Goal: Task Accomplishment & Management: Complete application form

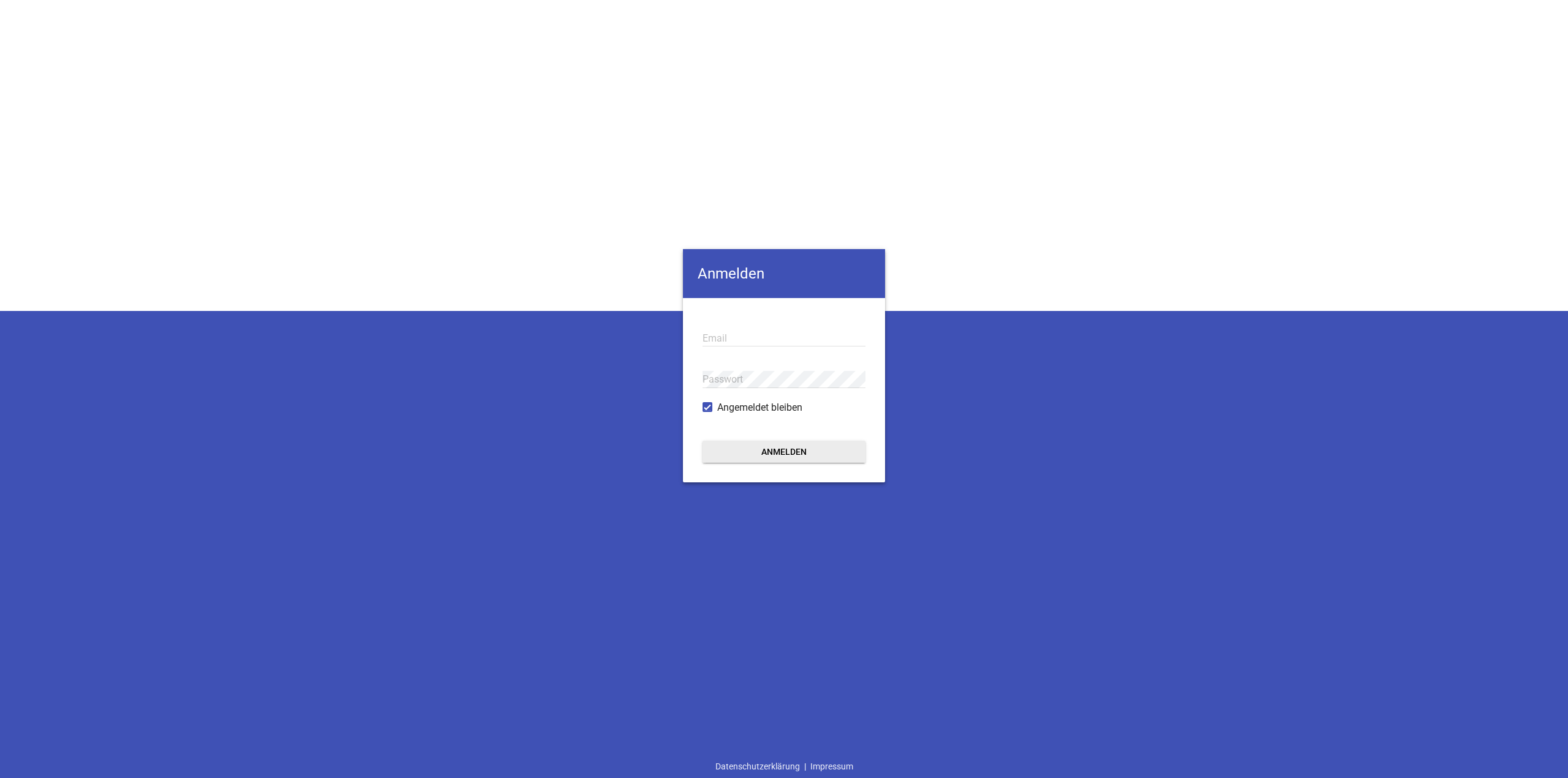
type input "[EMAIL_ADDRESS][DOMAIN_NAME]"
click at [813, 454] on button "Anmelden" at bounding box center [784, 451] width 163 height 22
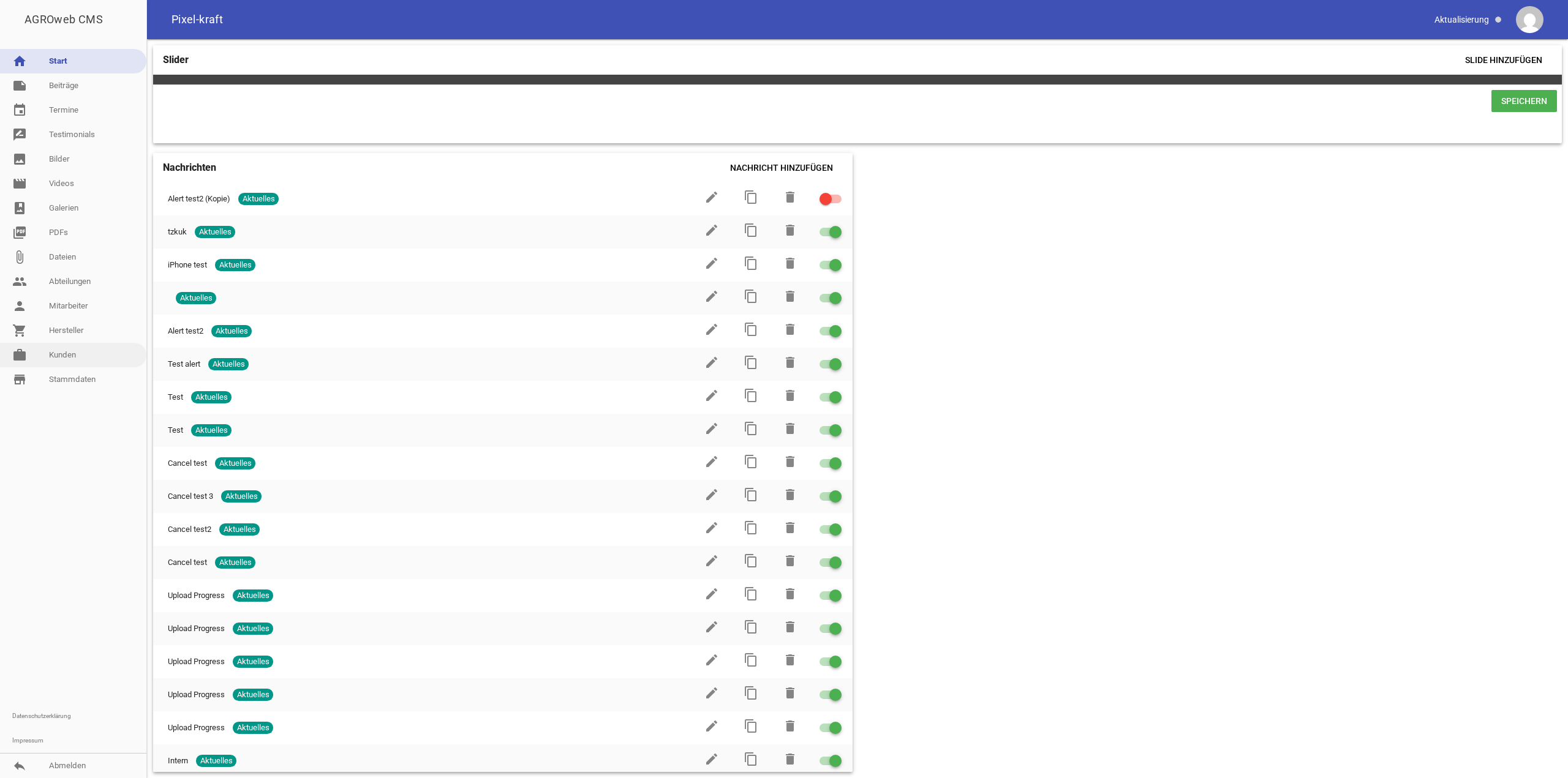
click at [76, 345] on link "work [PERSON_NAME]" at bounding box center [73, 355] width 146 height 25
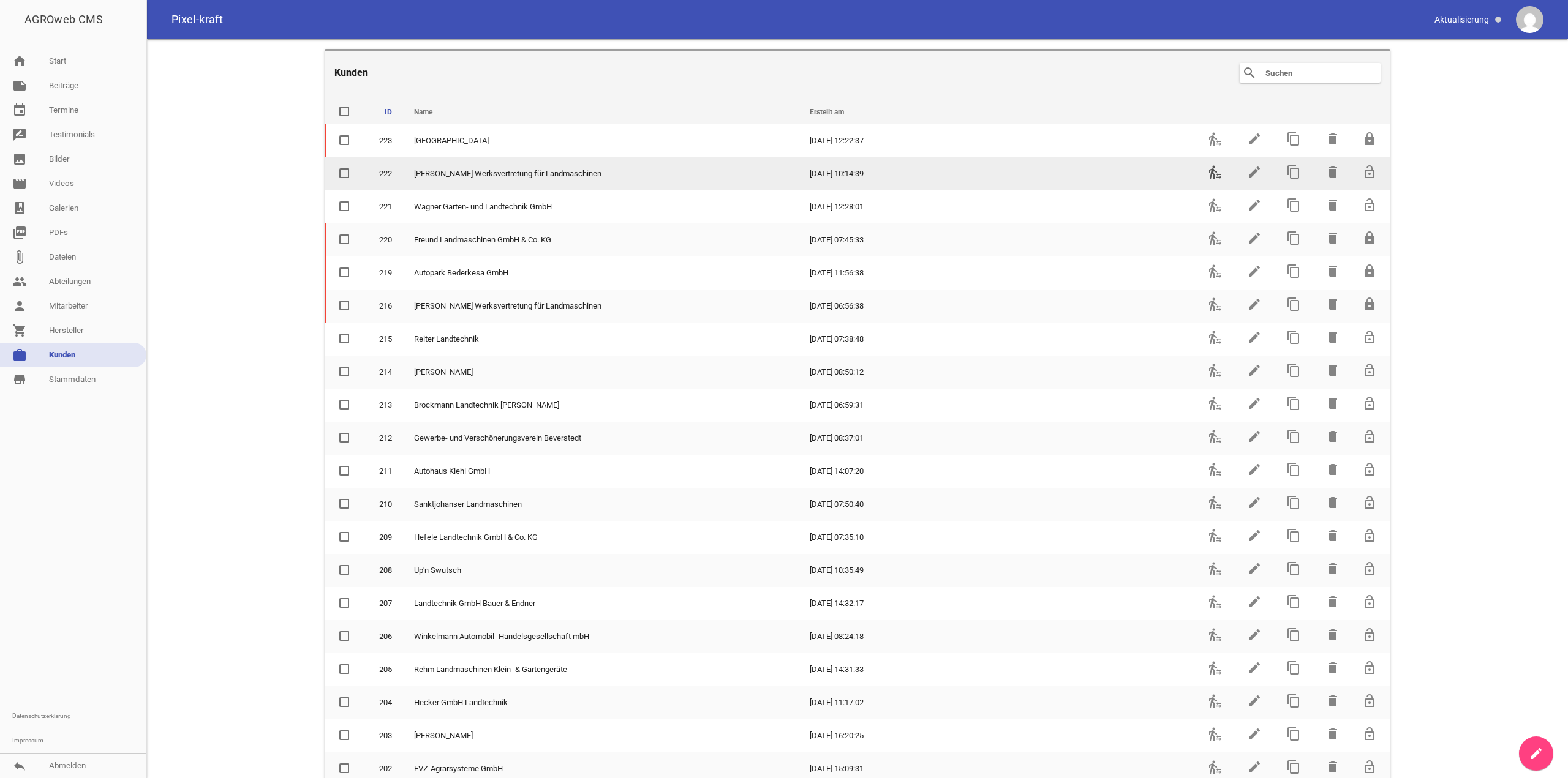
click at [1209, 176] on icon "transfer_within_a_station" at bounding box center [1215, 172] width 15 height 15
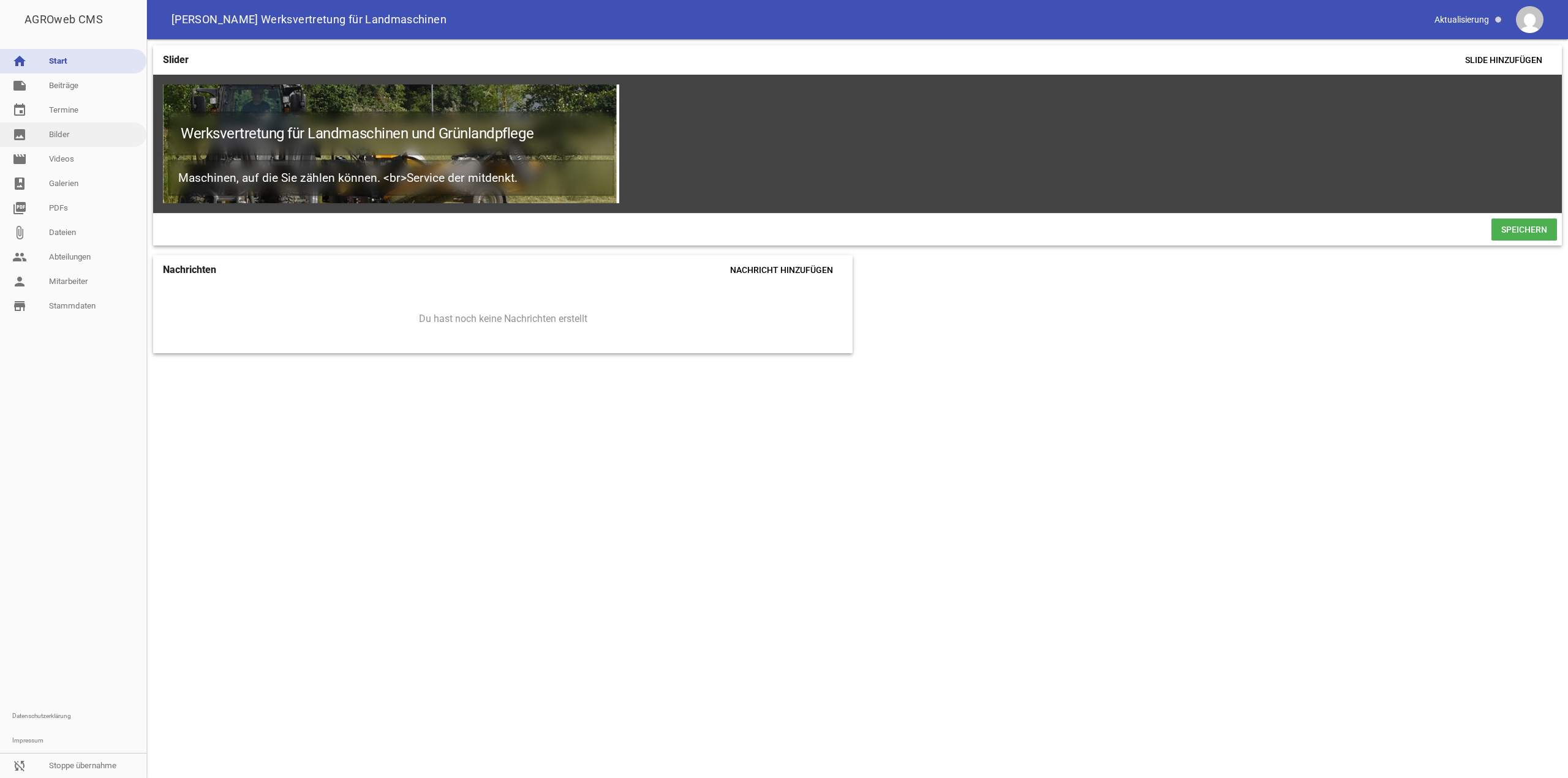
click at [64, 138] on link "image Bilder" at bounding box center [73, 135] width 146 height 25
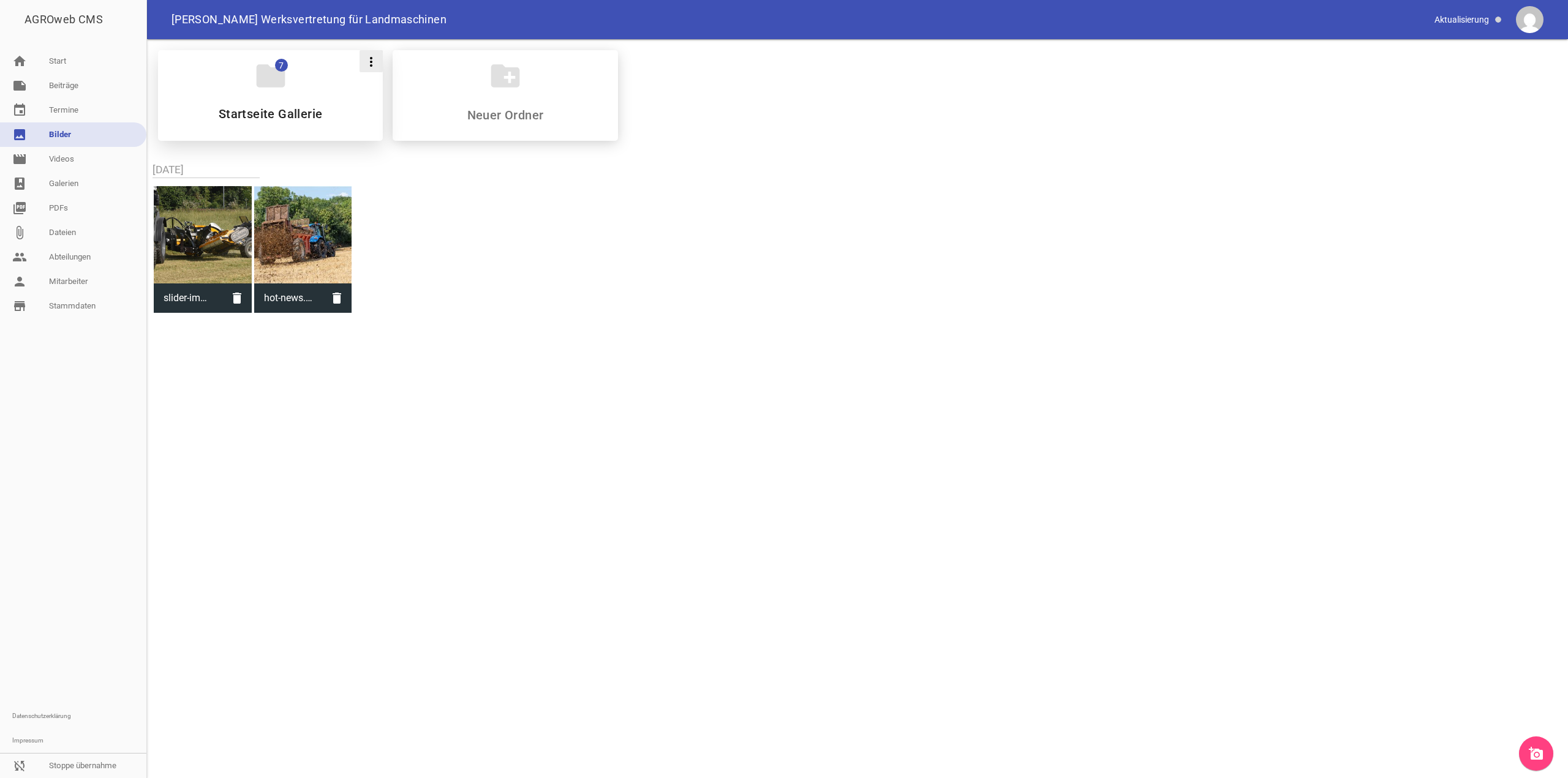
click at [374, 64] on icon "more_vert" at bounding box center [371, 62] width 15 height 15
click at [399, 150] on li "Löschen" at bounding box center [397, 150] width 76 height 29
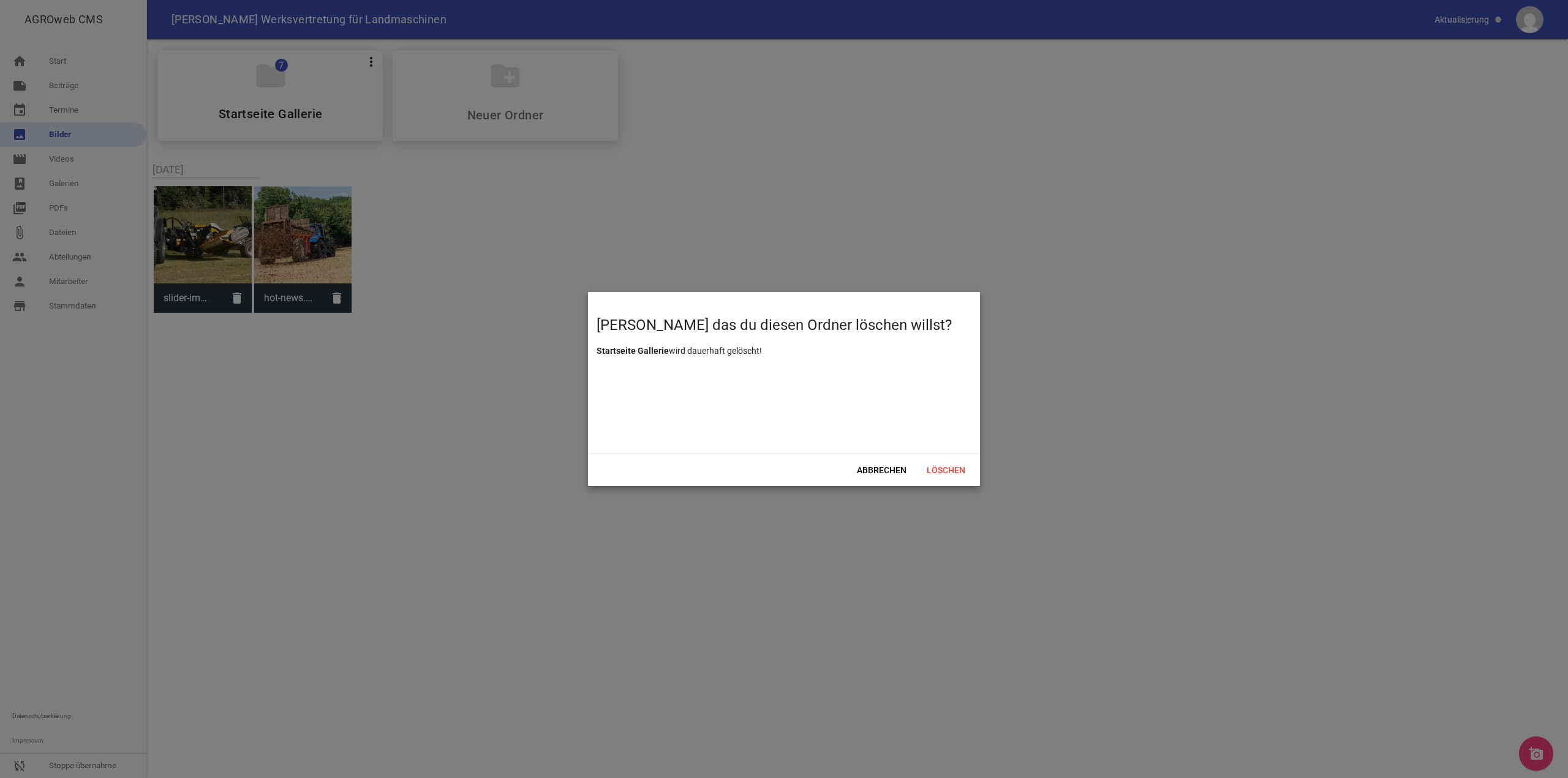
drag, startPoint x: 943, startPoint y: 470, endPoint x: 823, endPoint y: 470, distance: 120.0
click at [825, 471] on div "Abbrechen Löschen" at bounding box center [784, 470] width 392 height 33
click at [873, 463] on span "Abbrechen" at bounding box center [881, 470] width 69 height 22
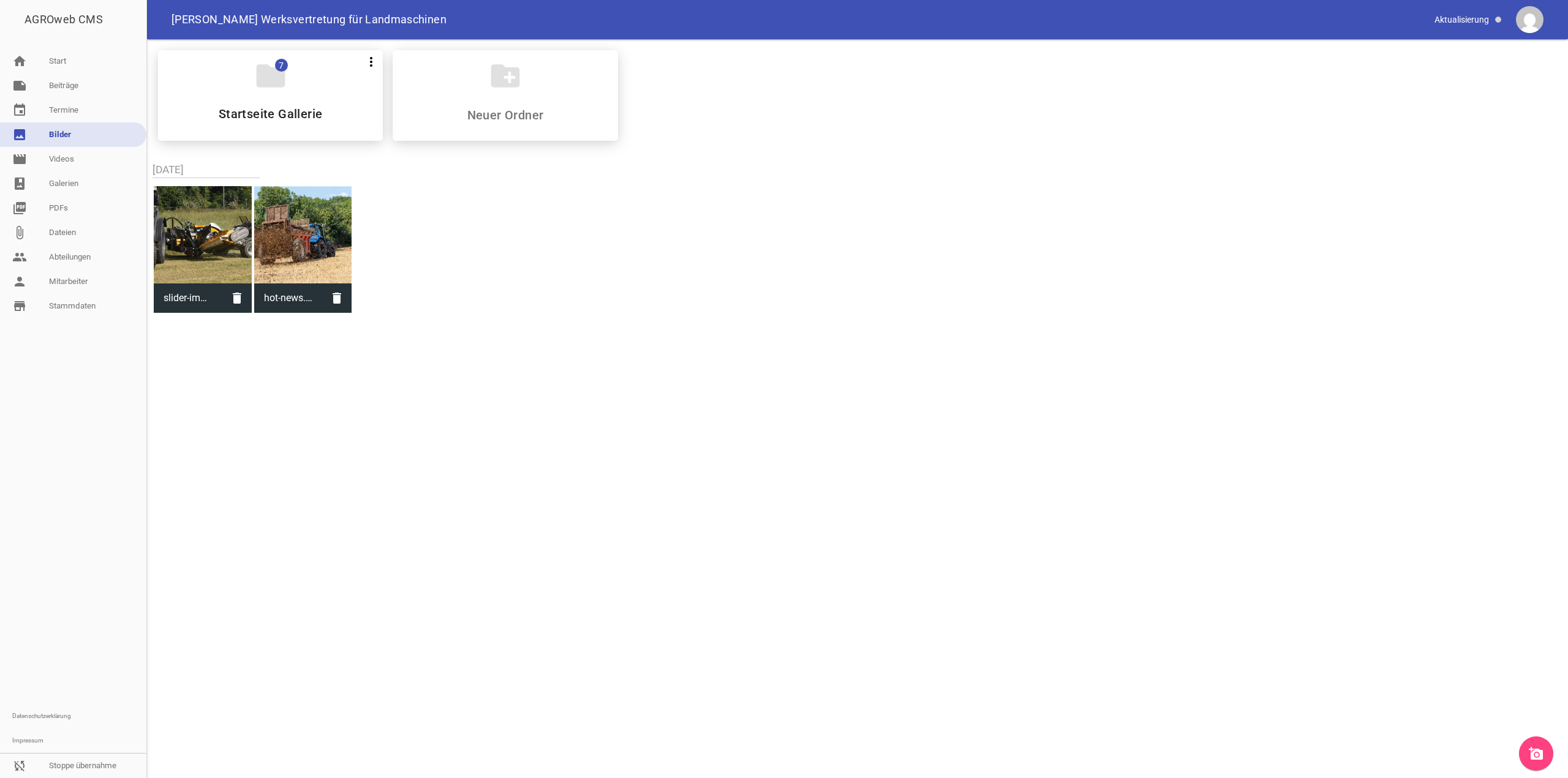
click at [281, 38] on div "[PERSON_NAME] Werksvertretung für Landmaschinen" at bounding box center [857, 19] width 1421 height 39
click at [297, 79] on div "folder 7 more_vert Teilen Bearbeiten Löschen Startseite Gallerie" at bounding box center [270, 96] width 225 height 91
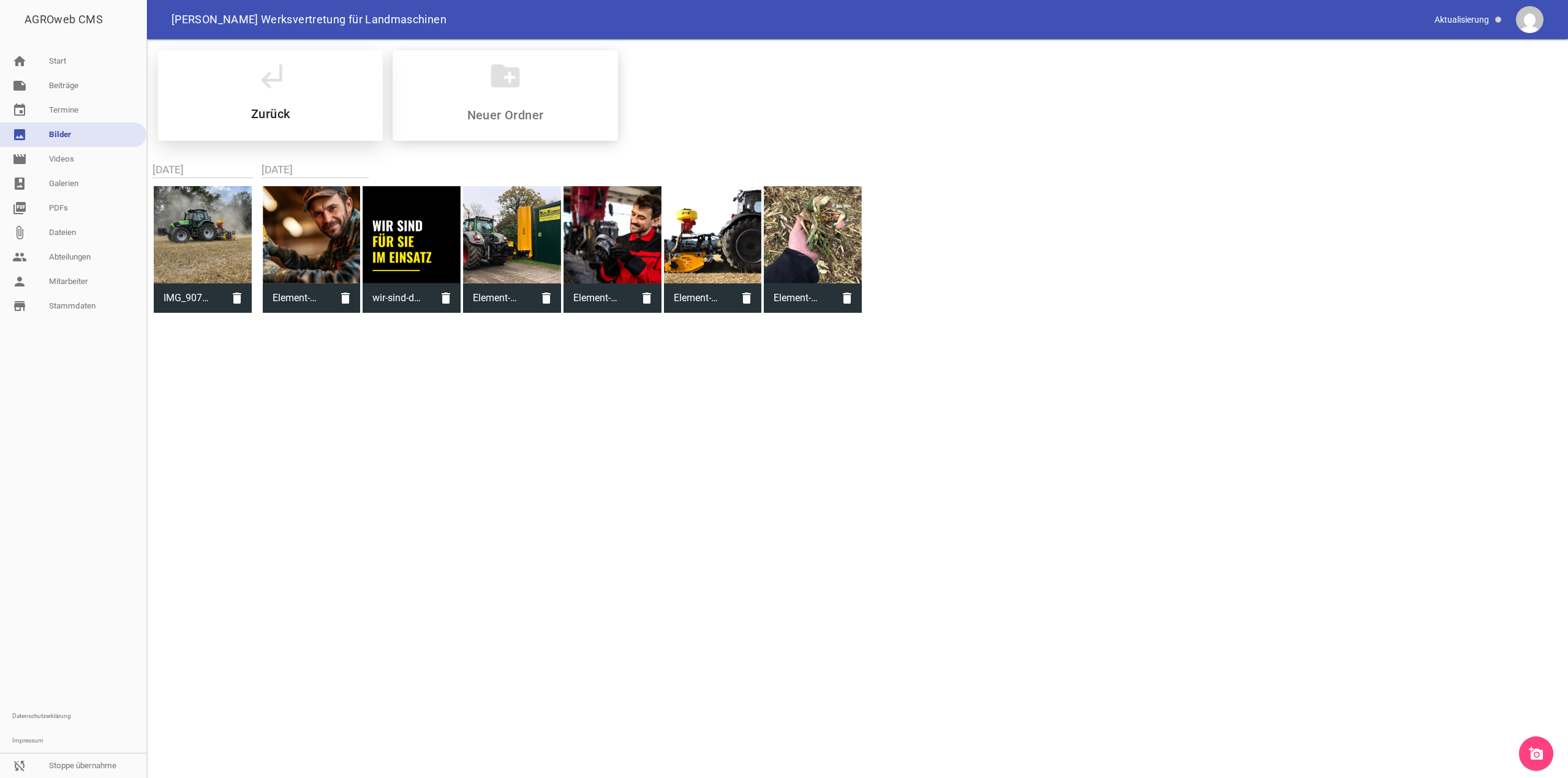
click at [281, 78] on icon "subdirectory_arrow_left" at bounding box center [271, 76] width 34 height 34
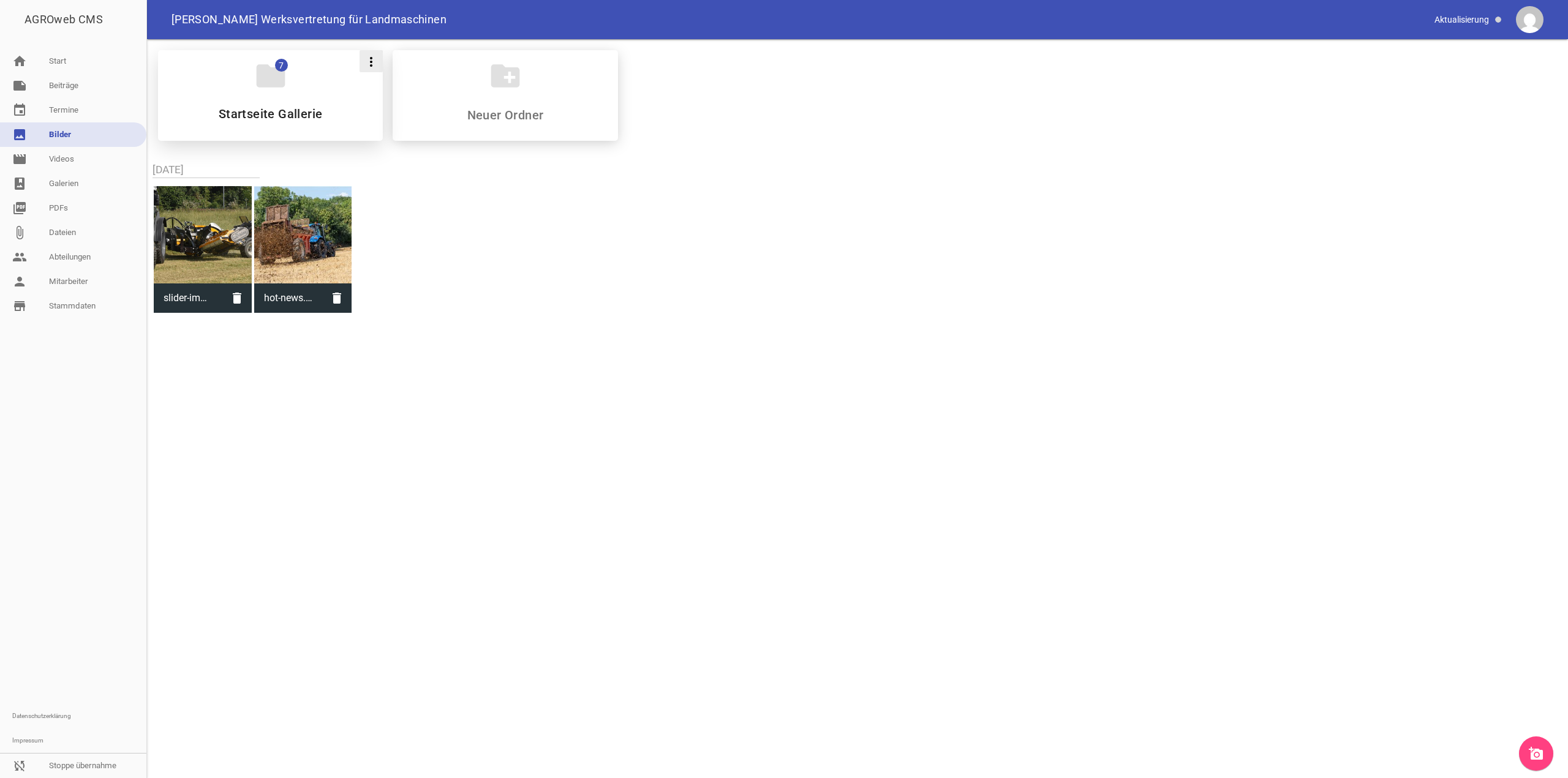
click at [369, 66] on icon "more_vert" at bounding box center [371, 62] width 15 height 15
click at [416, 148] on li "Löschen" at bounding box center [397, 150] width 76 height 29
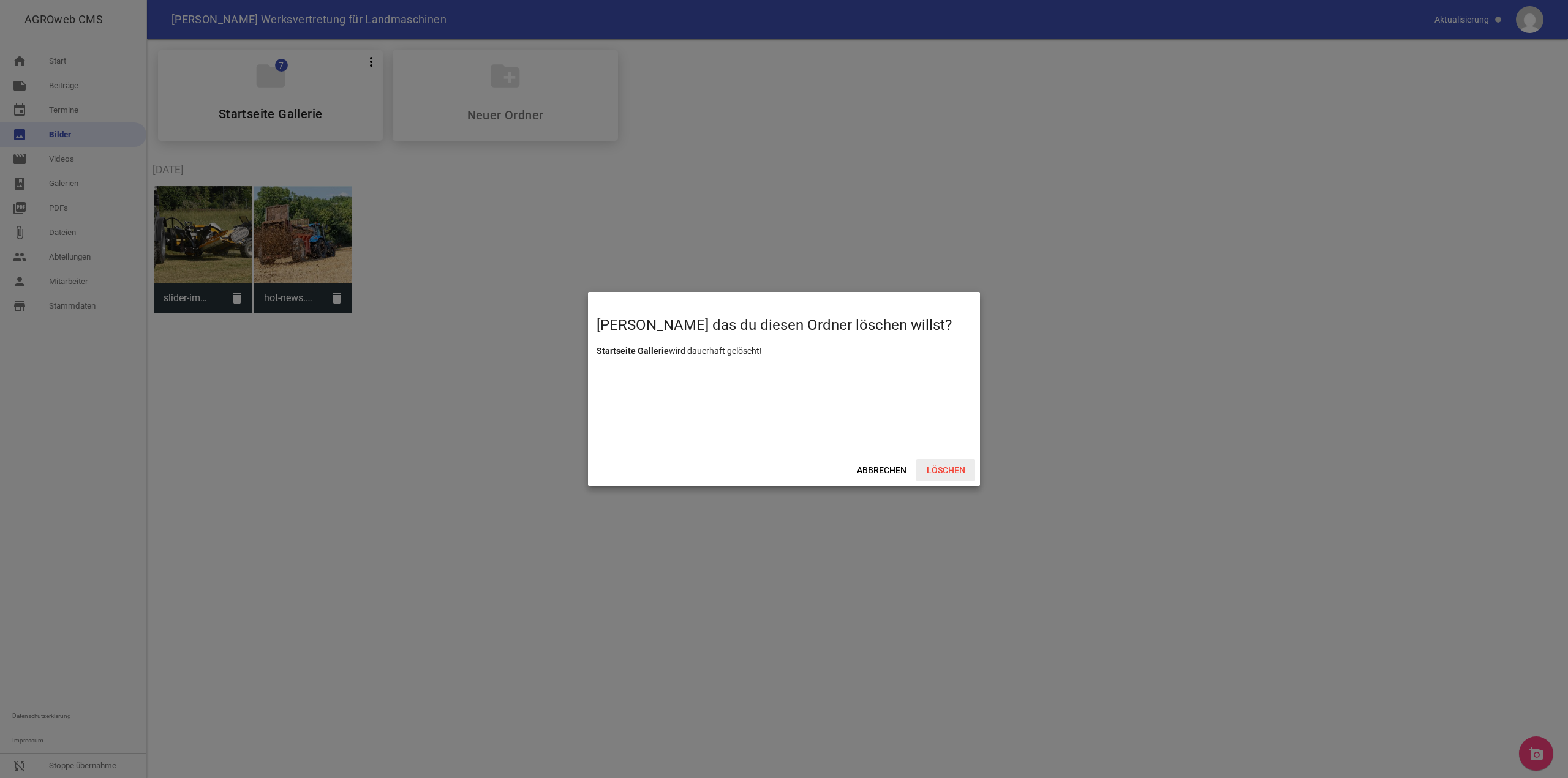
click at [941, 460] on span "Löschen" at bounding box center [946, 470] width 59 height 22
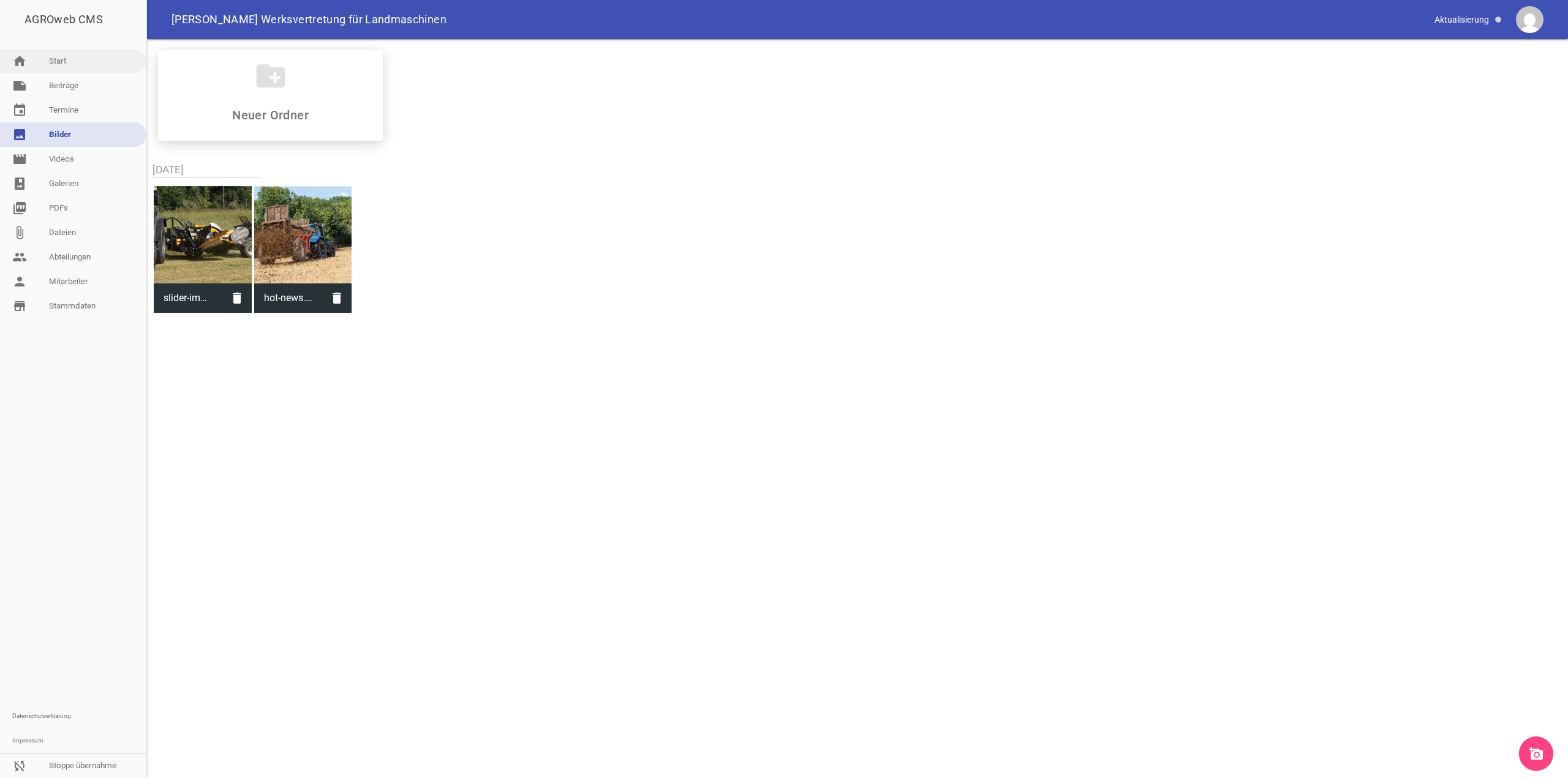
click at [71, 61] on link "home Start" at bounding box center [73, 61] width 146 height 25
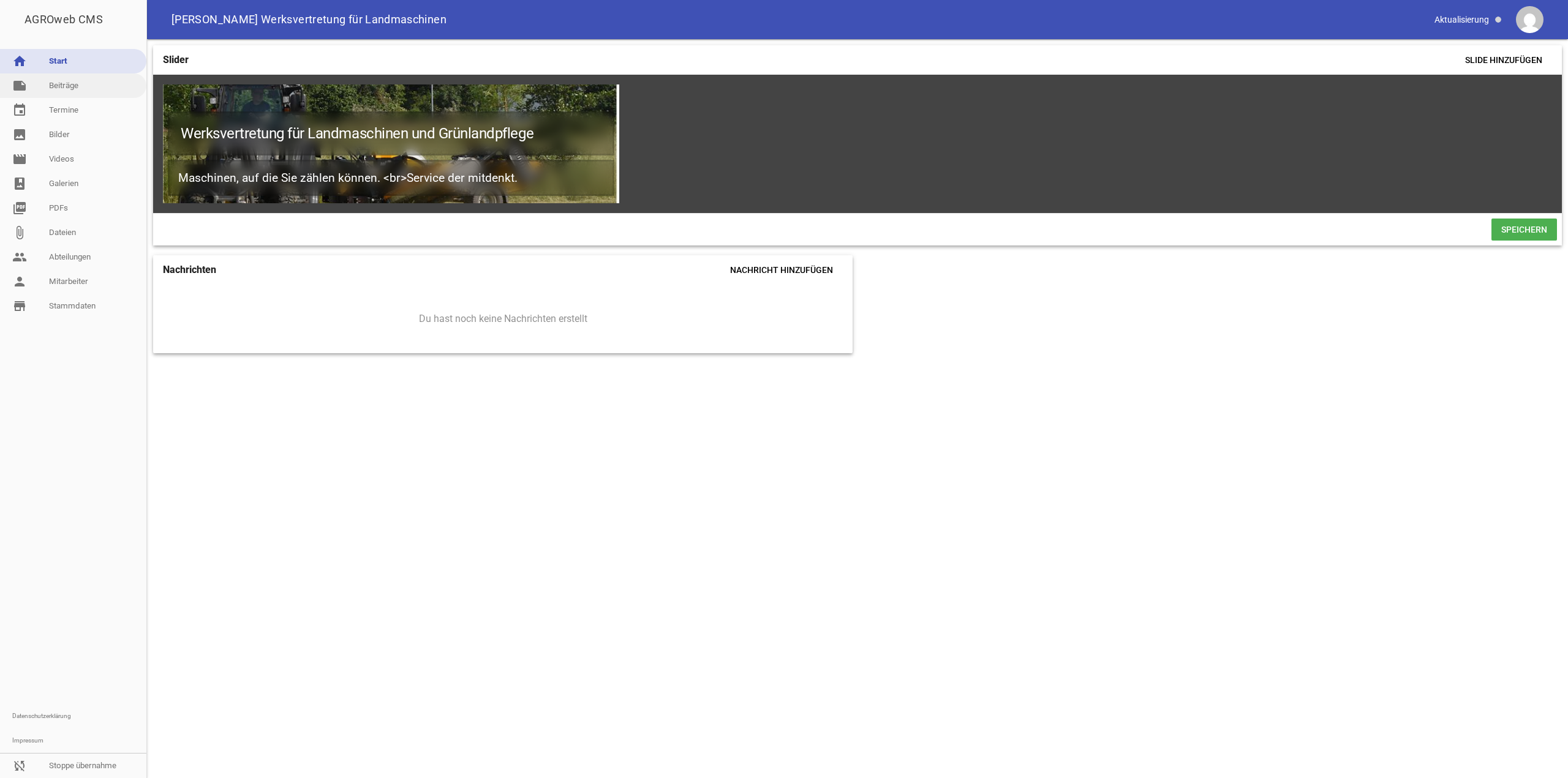
click at [71, 83] on link "note Beiträge" at bounding box center [73, 86] width 146 height 25
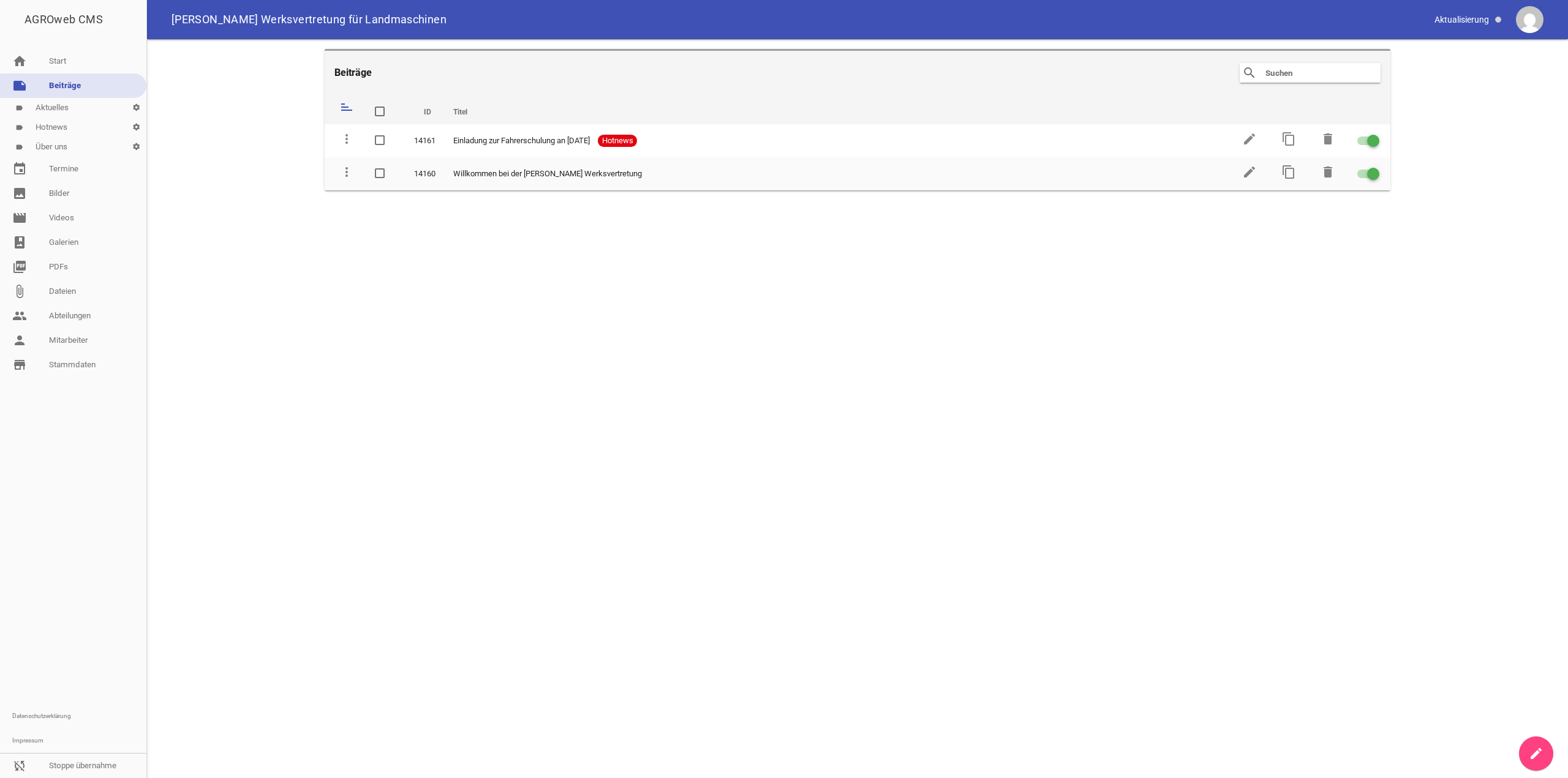
click at [1532, 760] on icon "create" at bounding box center [1536, 754] width 15 height 15
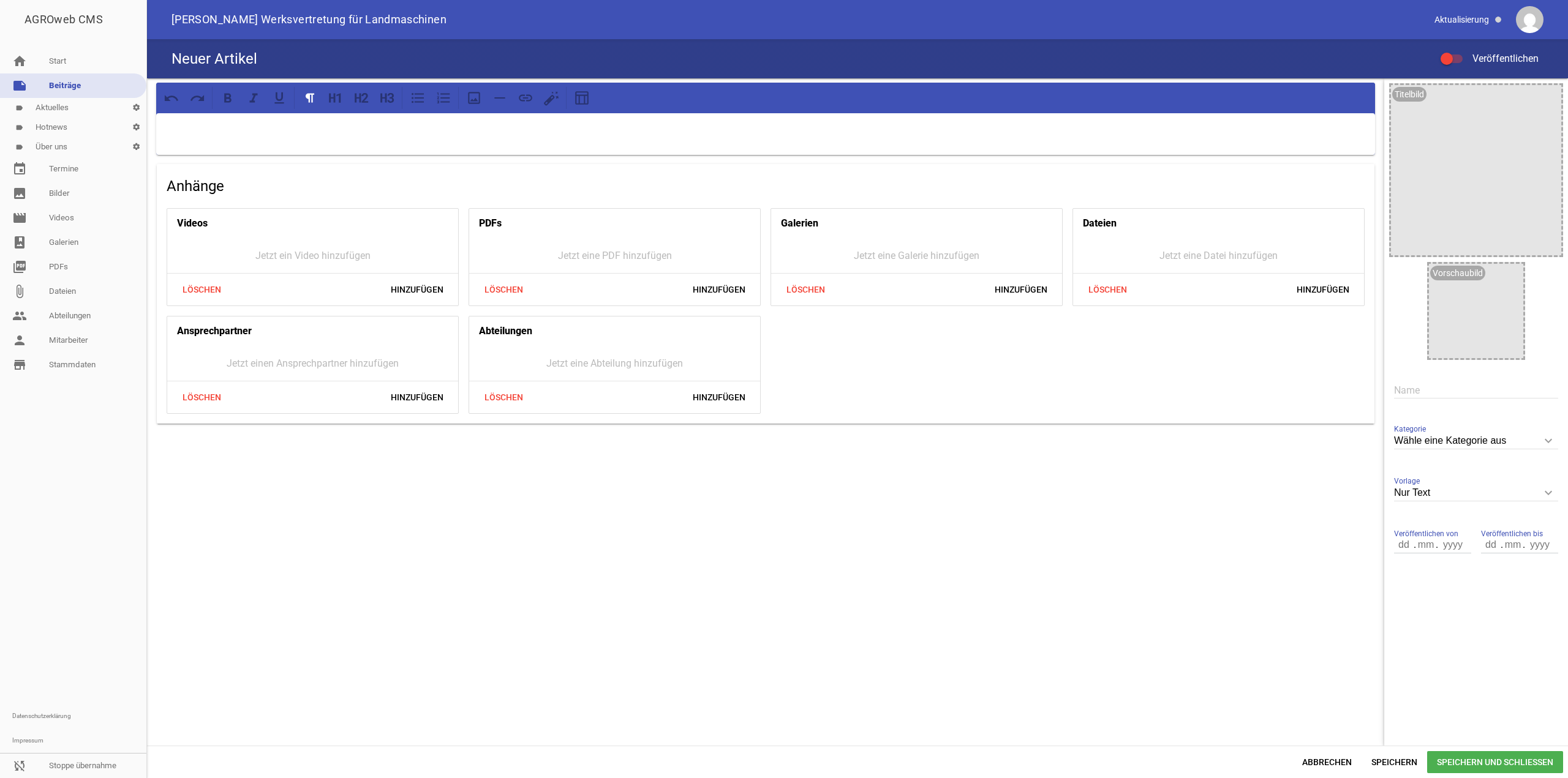
click at [1442, 371] on div "Name" at bounding box center [1476, 390] width 164 height 41
click at [1453, 387] on input "text" at bounding box center [1476, 390] width 164 height 16
type input "Kontakt"
click at [1454, 69] on div "Kontakt Veröffentlichen" at bounding box center [857, 58] width 1421 height 39
click at [1453, 62] on div at bounding box center [1451, 59] width 22 height 9
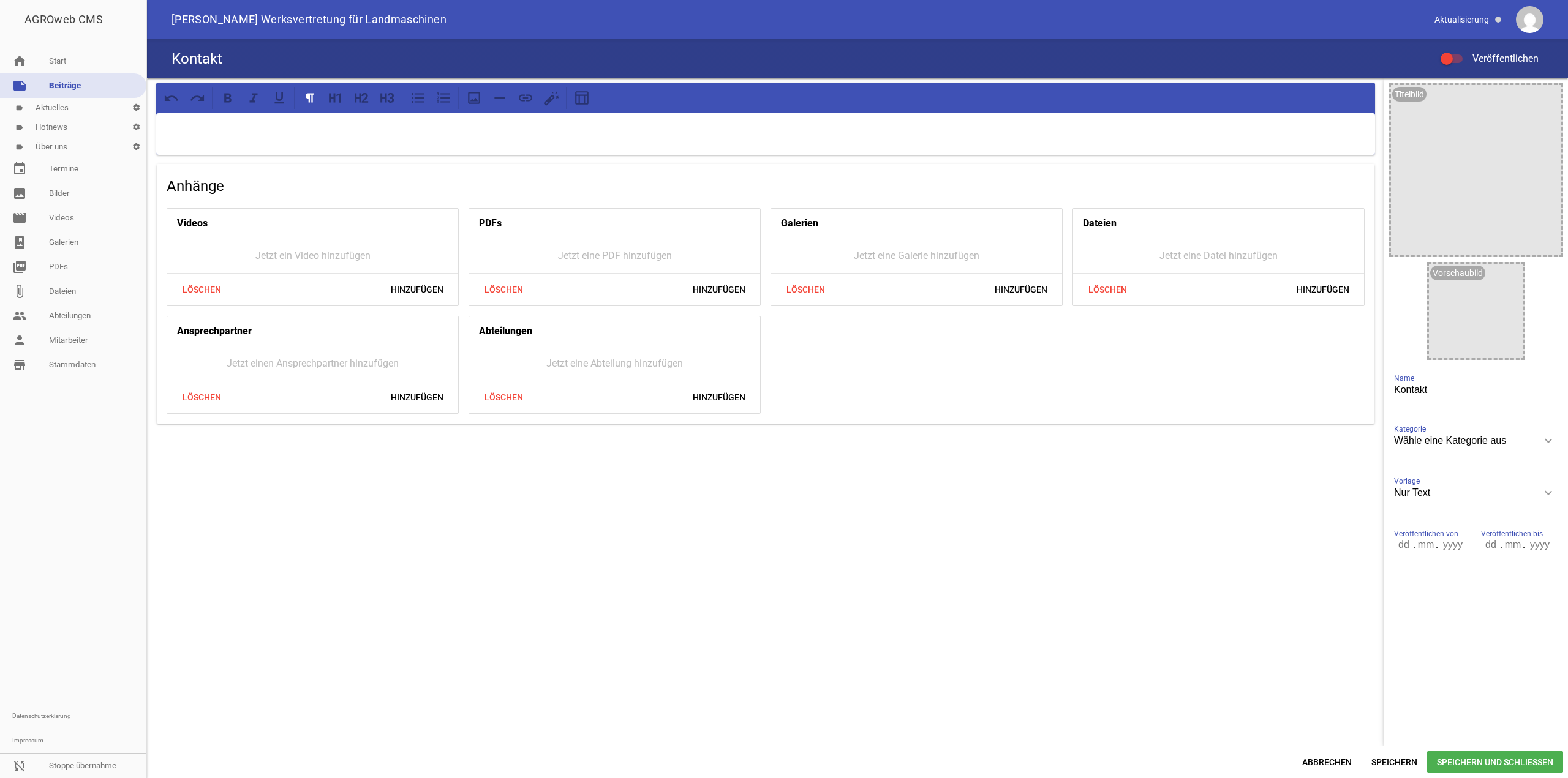
click at [1457, 51] on input "Veröffentlichen" at bounding box center [1457, 51] width 0 height 0
click at [346, 143] on div at bounding box center [766, 134] width 1219 height 42
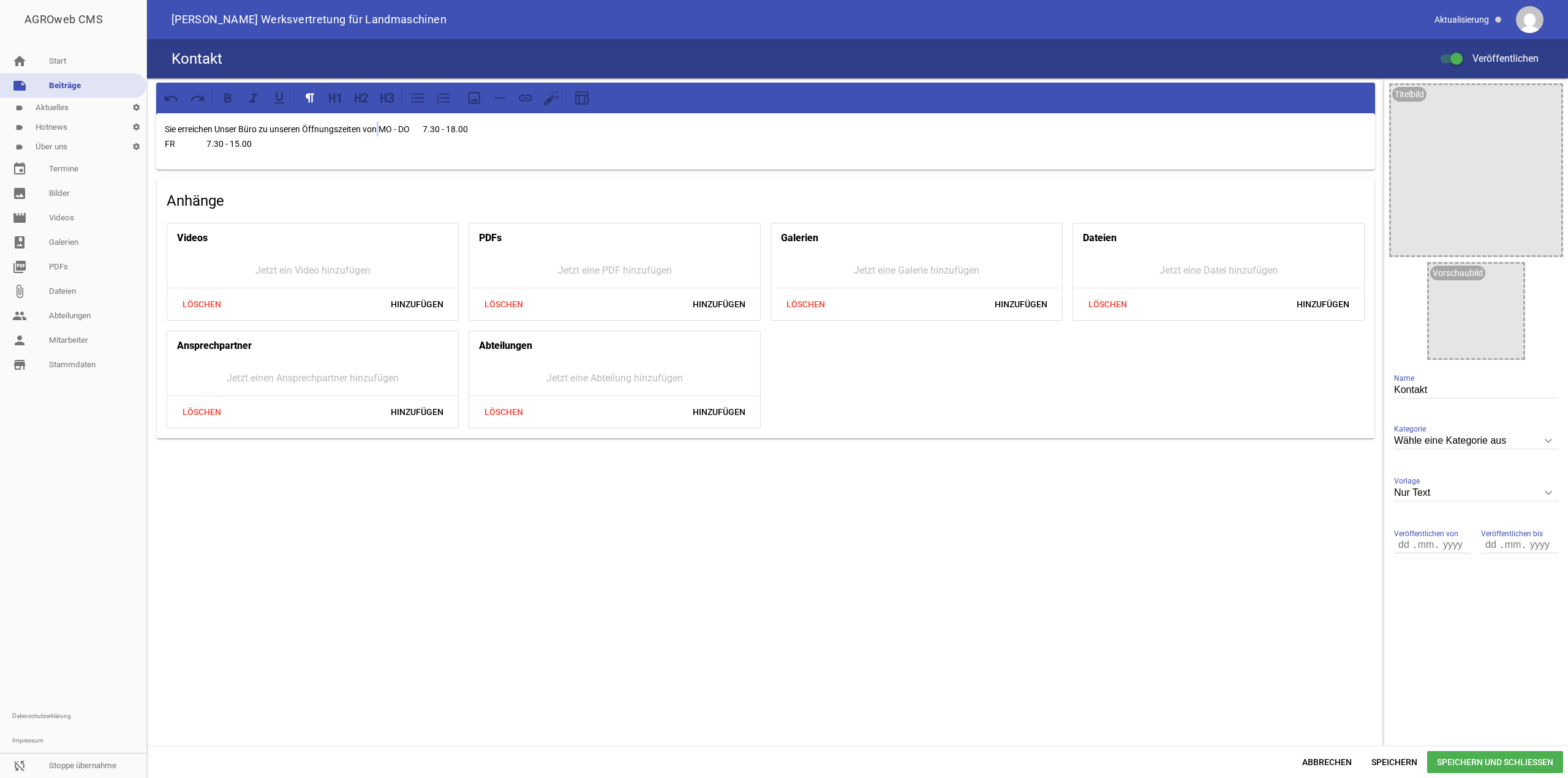
drag, startPoint x: 378, startPoint y: 125, endPoint x: 384, endPoint y: 126, distance: 6.1
click at [384, 126] on p "Sie erreichen Unser Büro zu unseren Öffnungszeiten von MO - DO 7.30 - 18.00 FR …" at bounding box center [765, 136] width 1202 height 29
click at [376, 127] on p "Sie erreichen Unser Büro zu unseren Öffnungszeiten von MO - DO 7.30 - 18.00 FR …" at bounding box center [765, 136] width 1202 height 29
drag, startPoint x: 381, startPoint y: 127, endPoint x: 413, endPoint y: 128, distance: 32.0
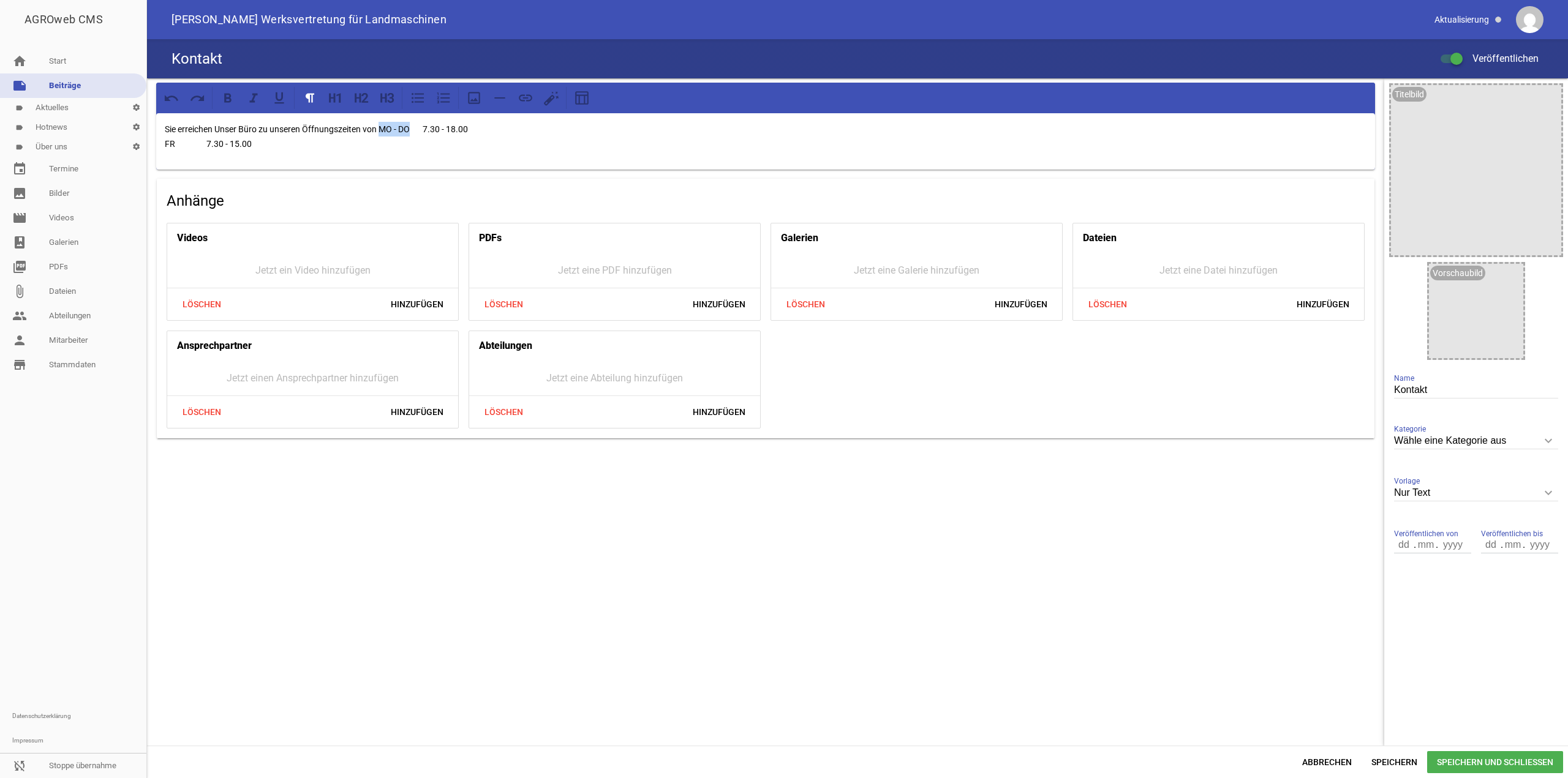
click at [413, 128] on p "Sie erreichen Unser Büro zu unseren Öffnungszeiten von MO - DO 7.30 - 18.00 FR …" at bounding box center [765, 136] width 1202 height 29
drag, startPoint x: 209, startPoint y: 145, endPoint x: 538, endPoint y: 129, distance: 329.4
click at [538, 129] on p "Sie erreichen Unser Büro zu unseren Öffnungszeiten von [DATE] bis [DATE]: 7.30 …" at bounding box center [765, 136] width 1202 height 29
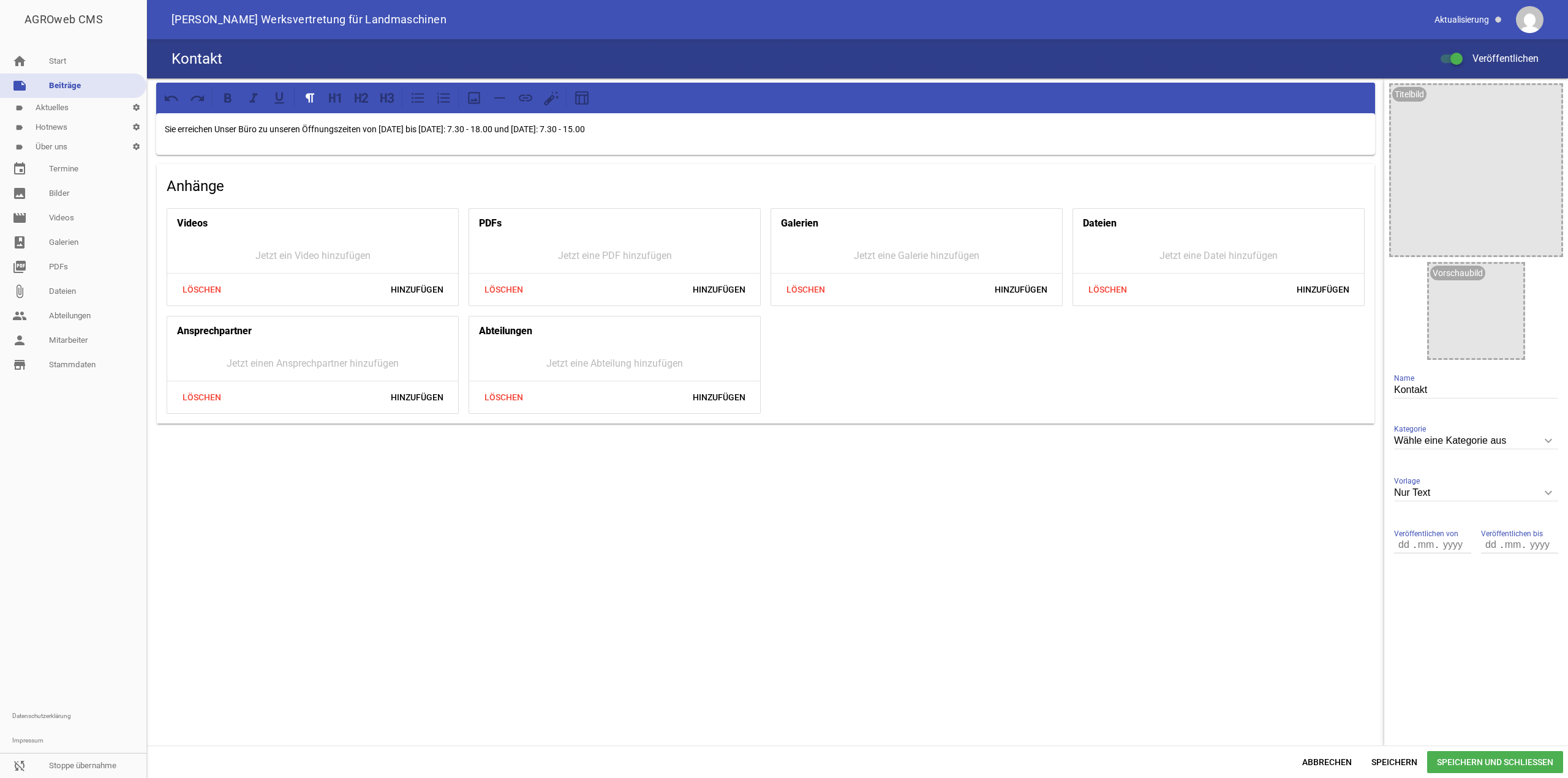
click at [648, 123] on p "Sie erreichen Unser Büro zu unseren Öffnungszeiten von [DATE] bis [DATE]: 7.30 …" at bounding box center [765, 129] width 1202 height 15
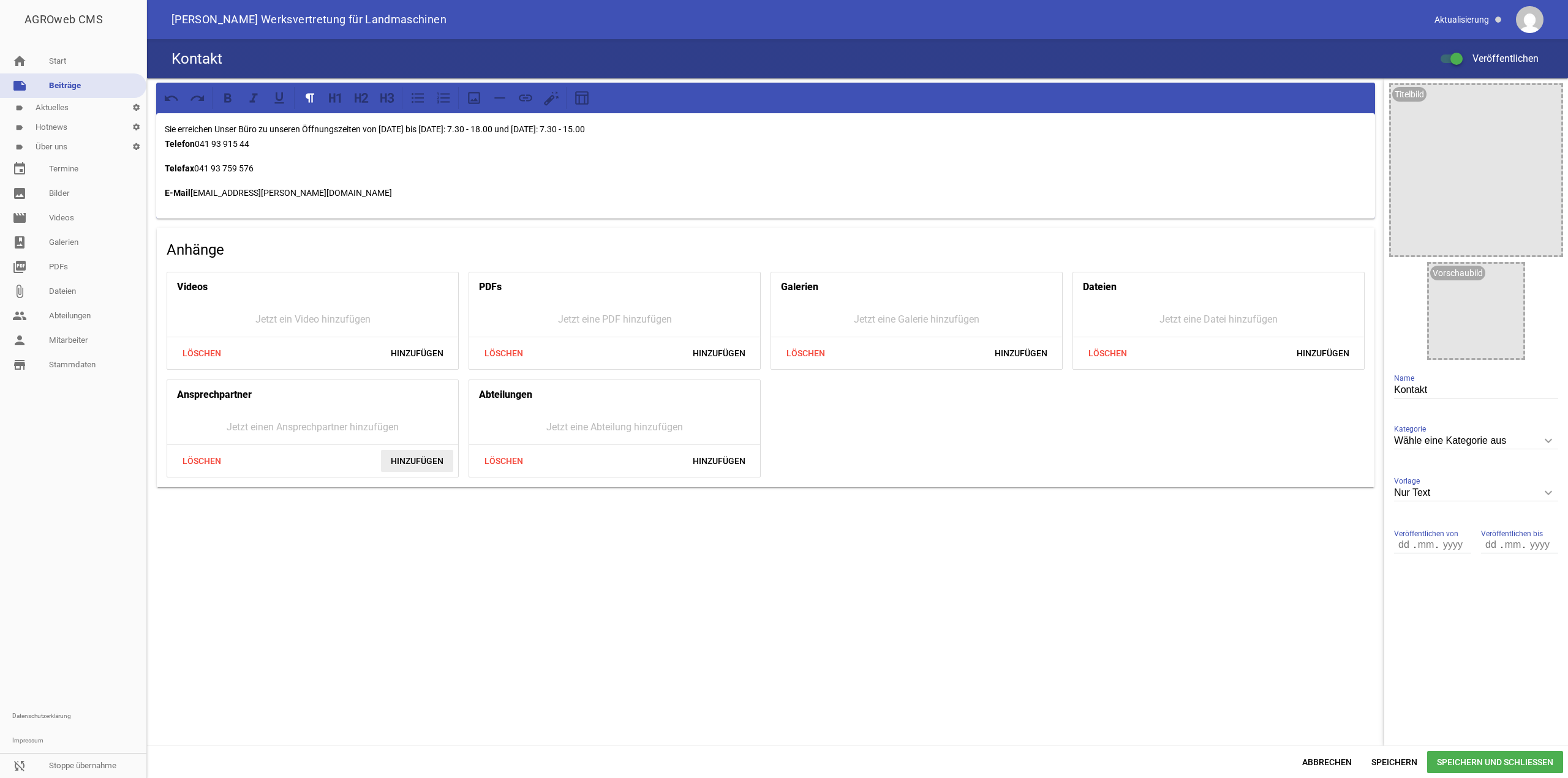
click at [404, 469] on span "Hinzufügen" at bounding box center [417, 461] width 72 height 22
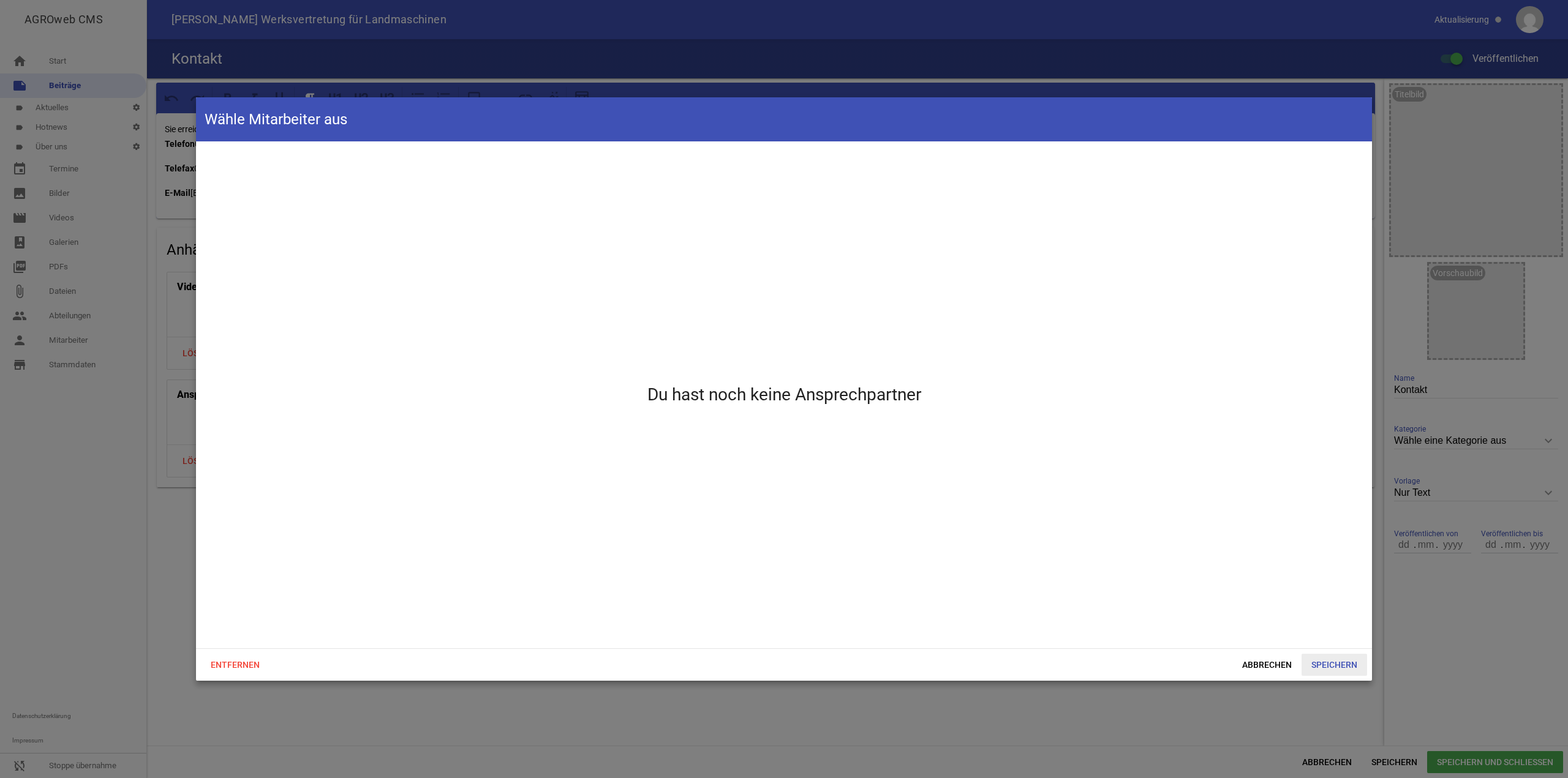
click at [1337, 666] on span "Speichern" at bounding box center [1334, 665] width 66 height 22
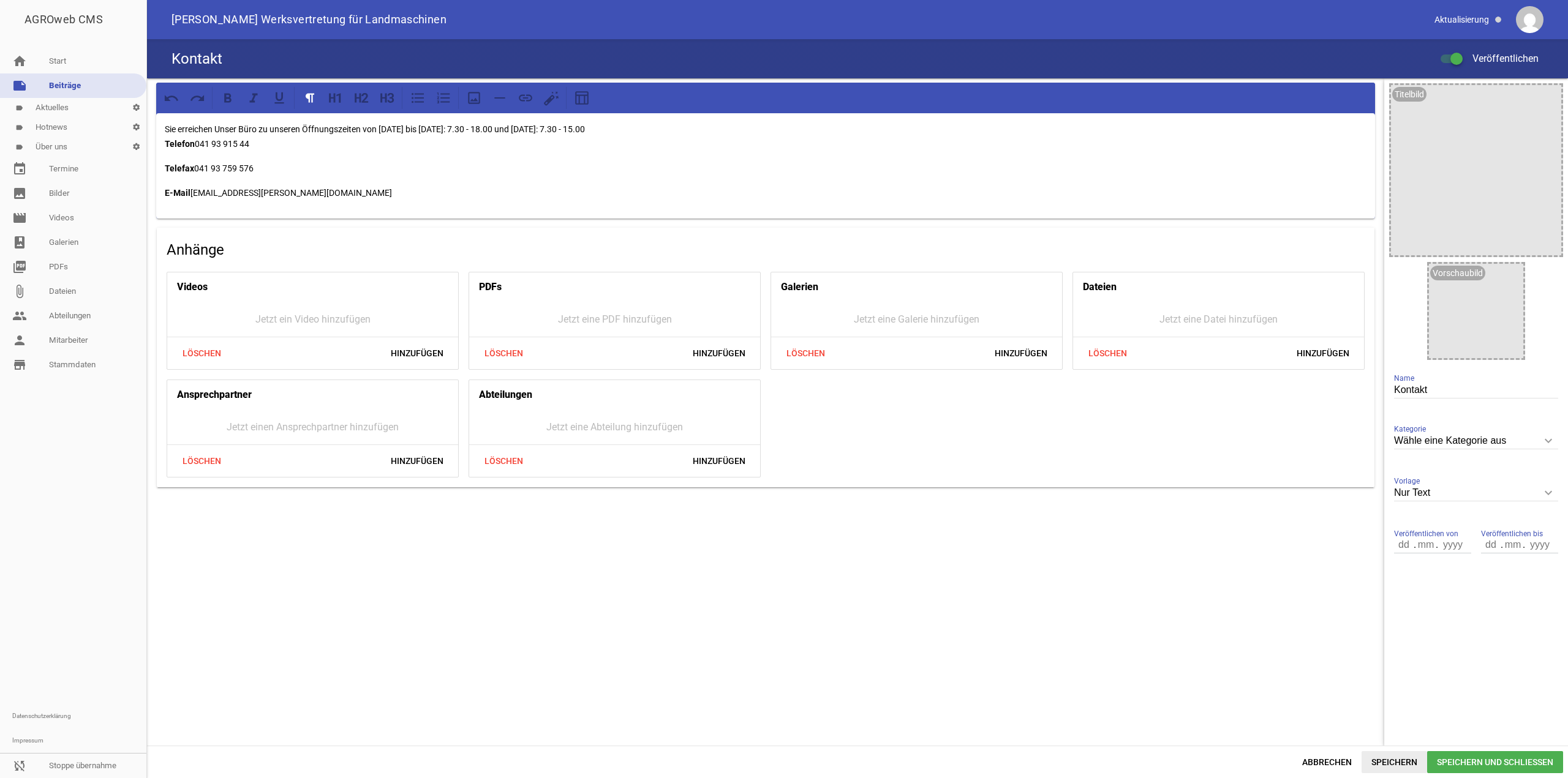
click at [1395, 764] on span "Speichern" at bounding box center [1394, 762] width 66 height 22
click at [387, 189] on p "E-Mail [EMAIL_ADDRESS][PERSON_NAME][DOMAIN_NAME]" at bounding box center [765, 193] width 1202 height 15
click at [1374, 756] on span "Speichern" at bounding box center [1394, 762] width 66 height 22
click at [1351, 760] on span "Abbrechen" at bounding box center [1326, 762] width 69 height 22
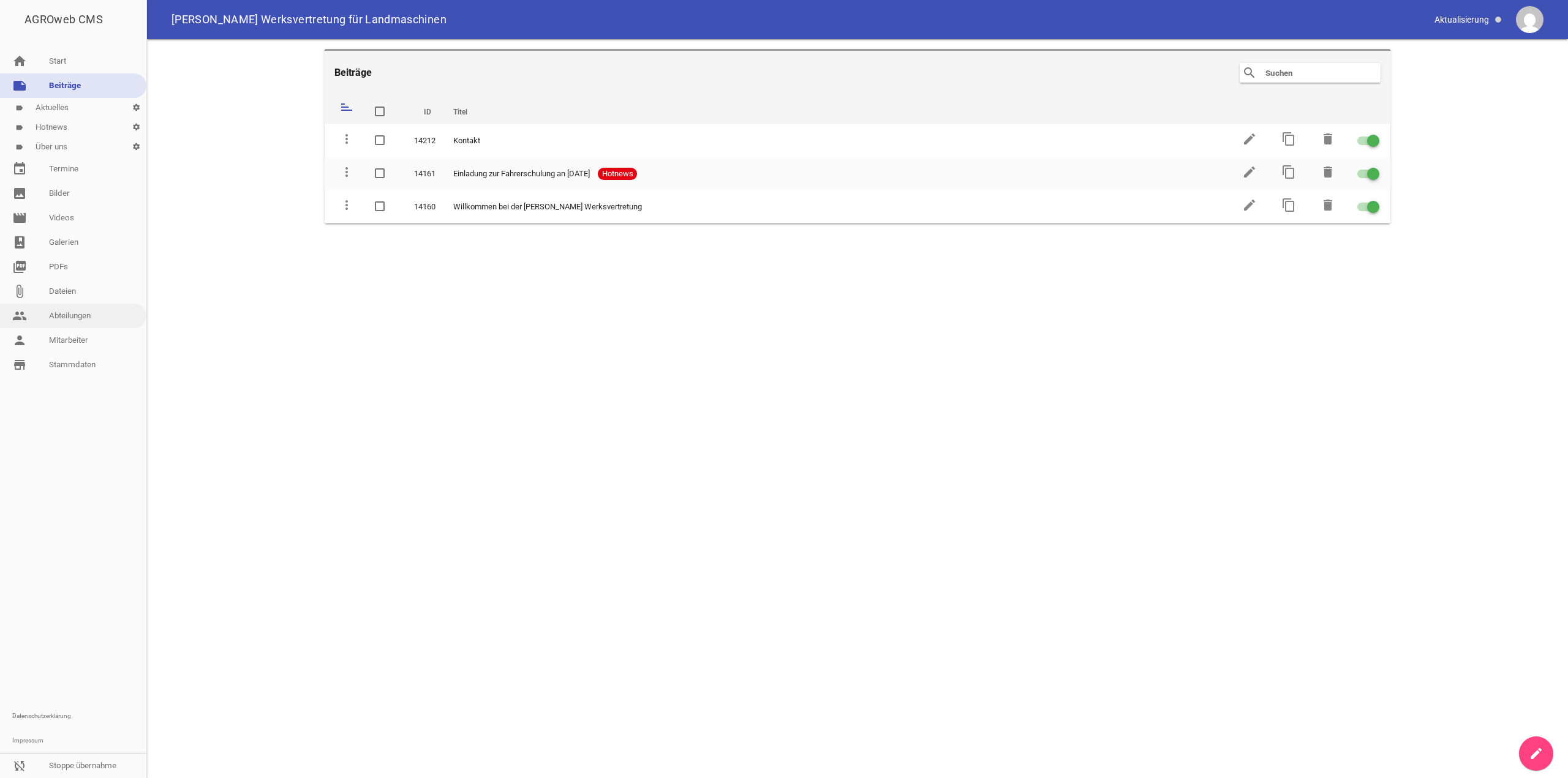
click at [85, 312] on link "people Abteilungen" at bounding box center [73, 316] width 146 height 25
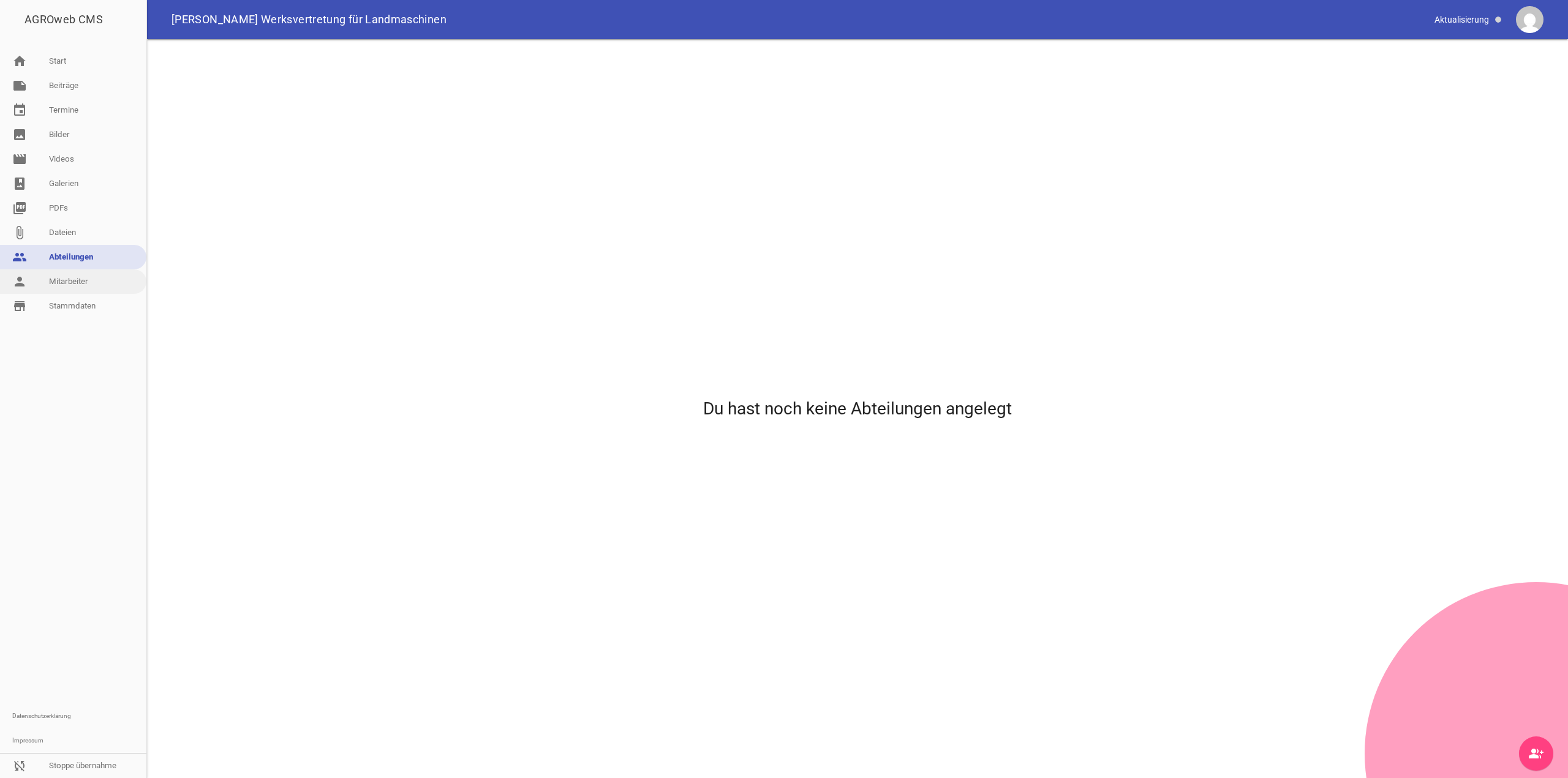
click at [68, 270] on link "person Mitarbeiter" at bounding box center [73, 281] width 146 height 25
click at [1520, 742] on div "Du hast noch keine Mitarbeiter angelegt" at bounding box center [857, 408] width 1418 height 736
click at [1526, 743] on link "person_add" at bounding box center [1536, 753] width 34 height 34
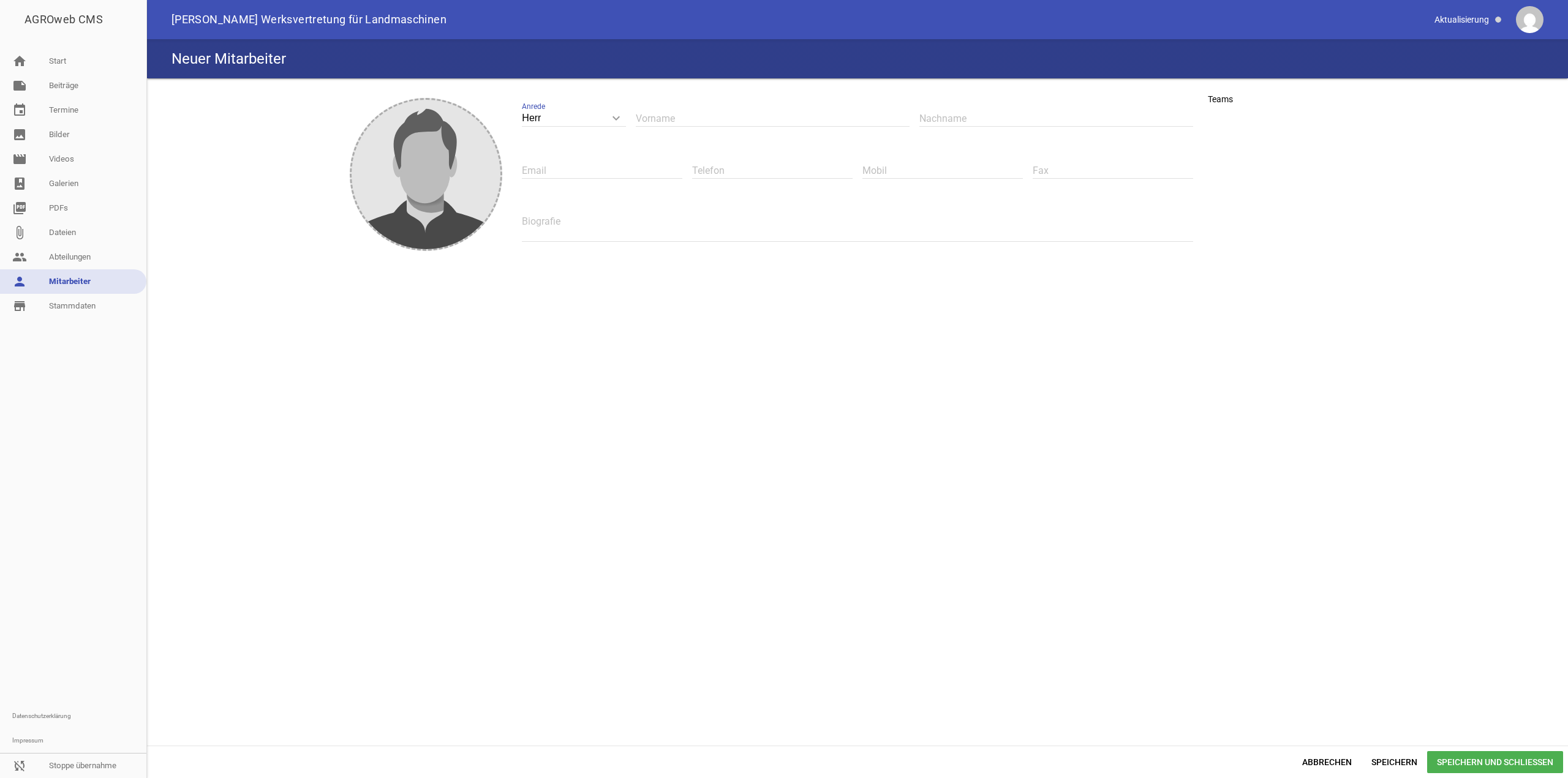
click at [688, 127] on div "Vorname" at bounding box center [772, 119] width 274 height 42
click at [698, 120] on input "text" at bounding box center [772, 118] width 274 height 16
paste input "[PERSON_NAME]"
type input "[PERSON_NAME]"
click at [996, 113] on input "text" at bounding box center [1056, 118] width 274 height 16
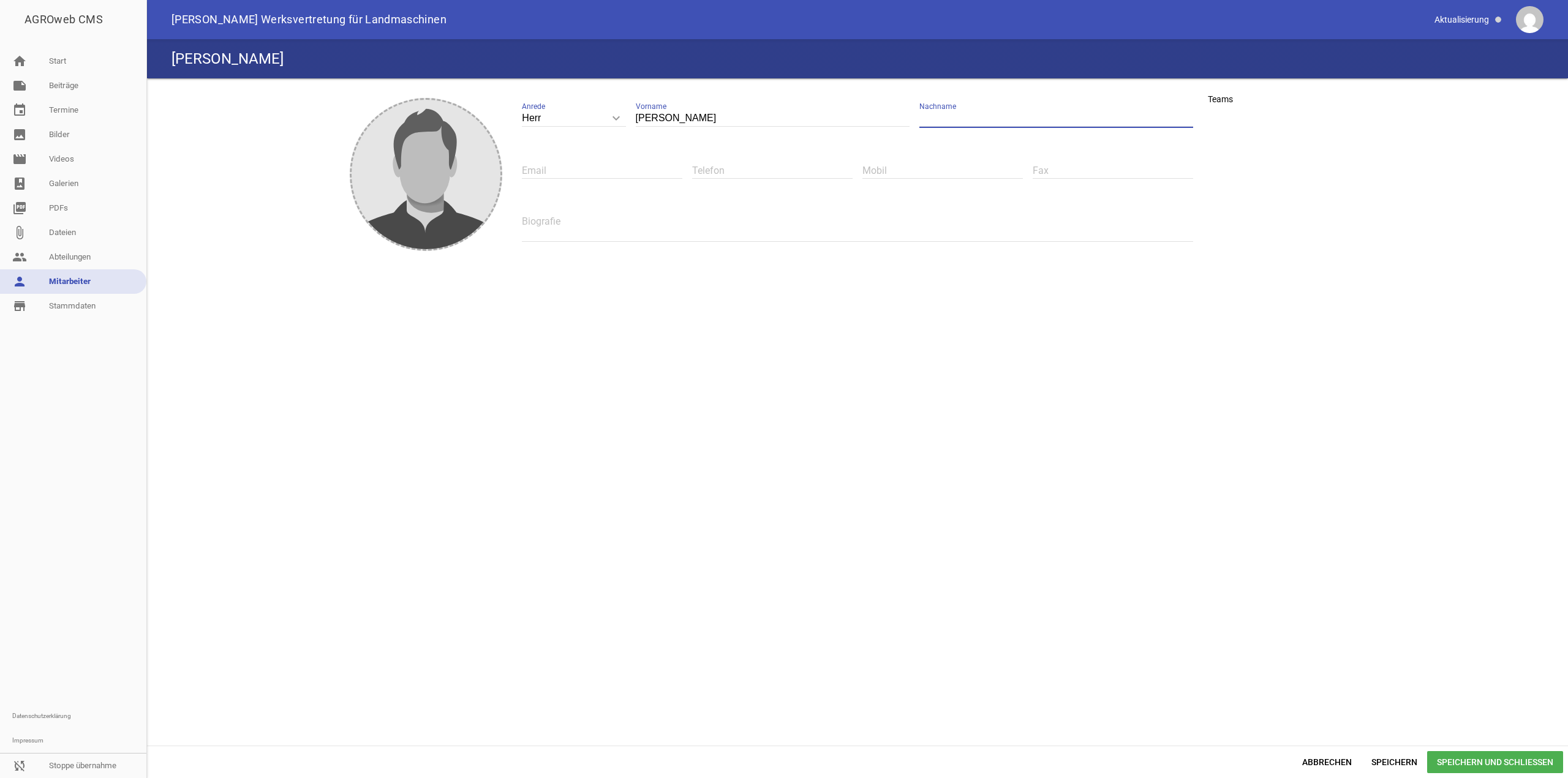
paste input "[PERSON_NAME]"
type input "[PERSON_NAME]"
click at [718, 113] on input "[PERSON_NAME]" at bounding box center [772, 118] width 274 height 16
type input "[PERSON_NAME]"
click at [581, 178] on input "text" at bounding box center [602, 171] width 161 height 16
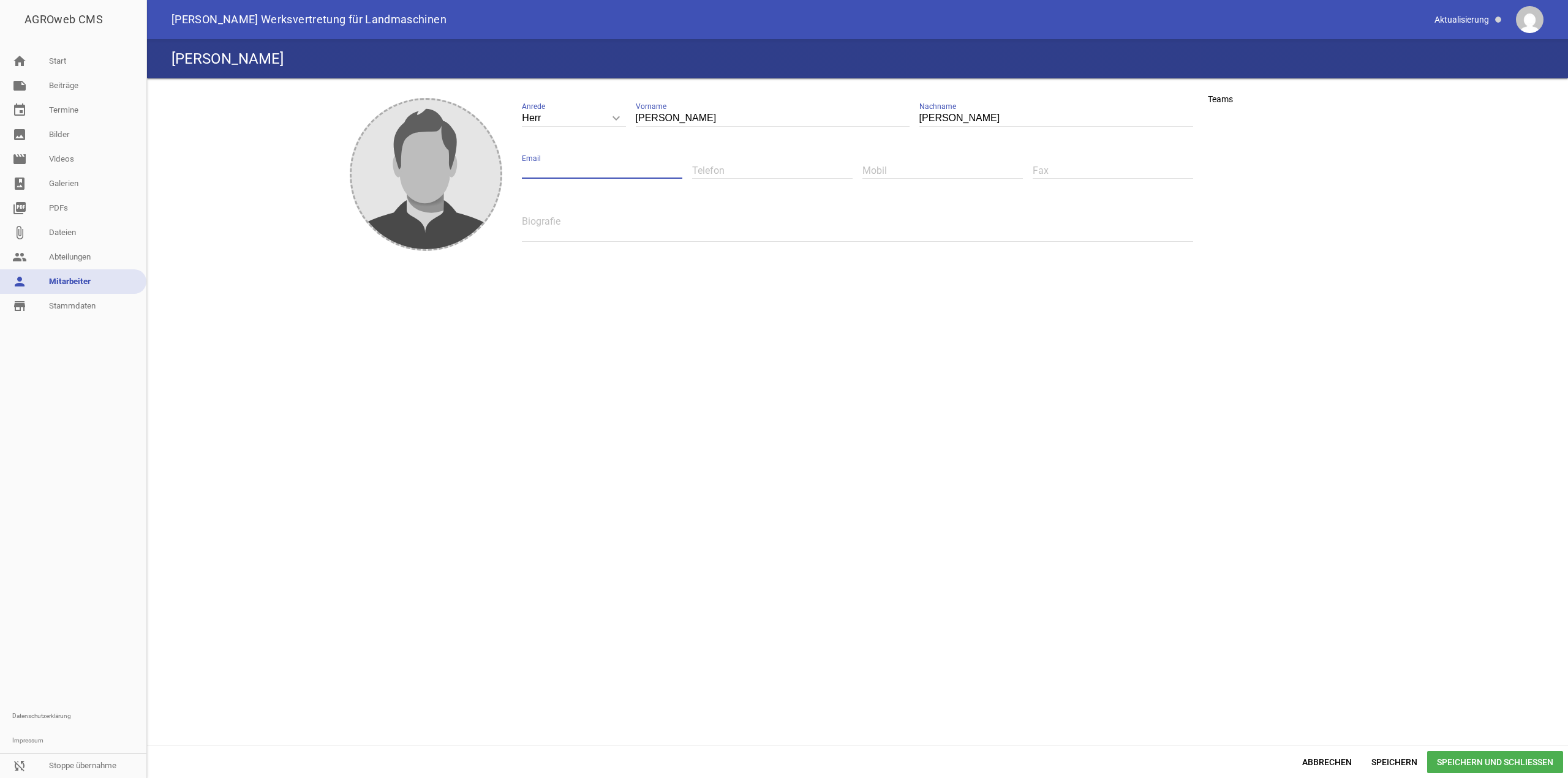
paste input "[PERSON_NAME][EMAIL_ADDRESS][PERSON_NAME][DOMAIN_NAME]"
type input "[PERSON_NAME][EMAIL_ADDRESS][PERSON_NAME][DOMAIN_NAME]"
click at [898, 171] on input "text" at bounding box center [942, 171] width 161 height 16
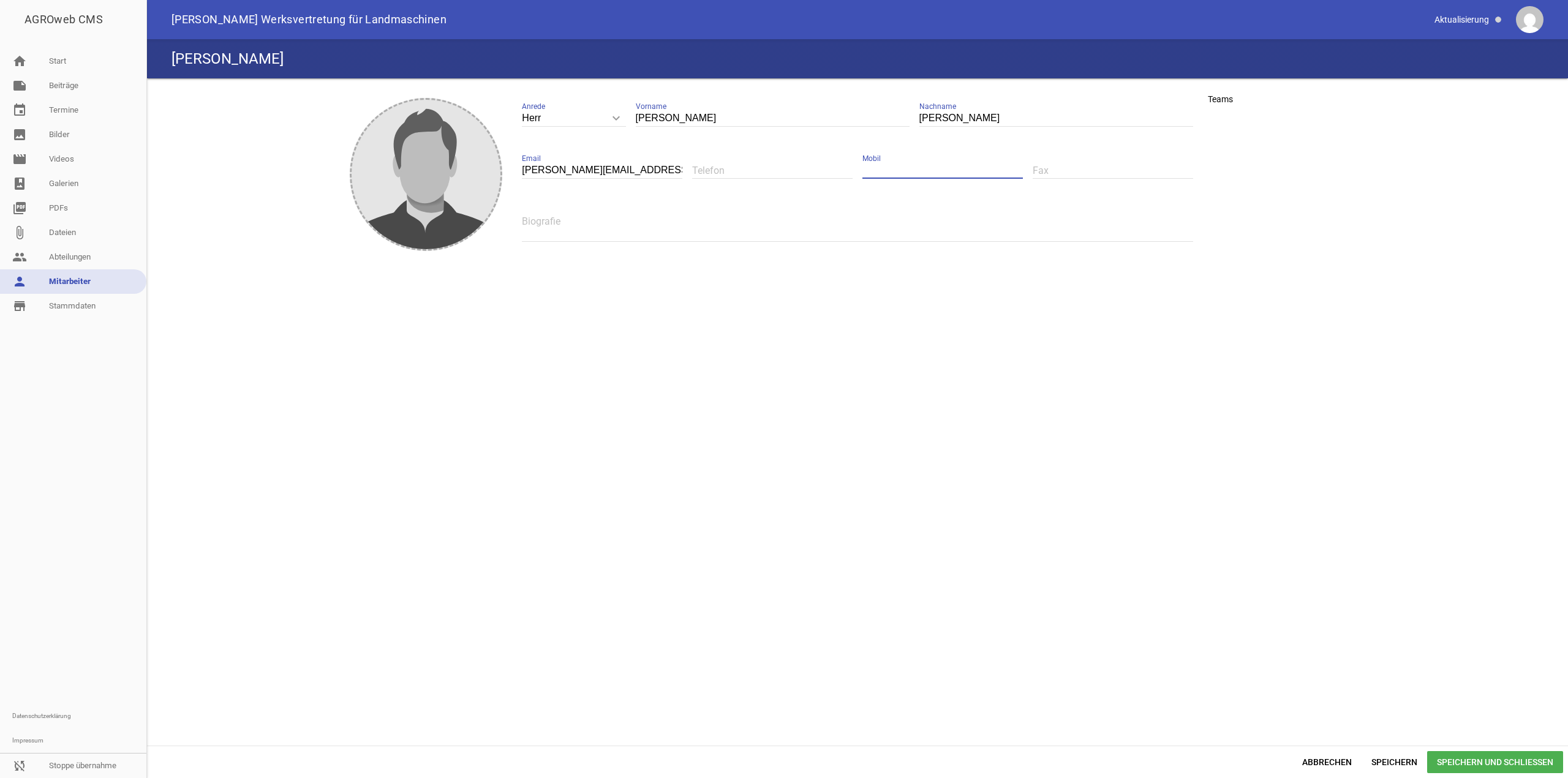
paste input "0171 640 89 83"
type input "0171 640 89 83"
click at [1459, 764] on span "Speichern und Schließen" at bounding box center [1495, 762] width 136 height 22
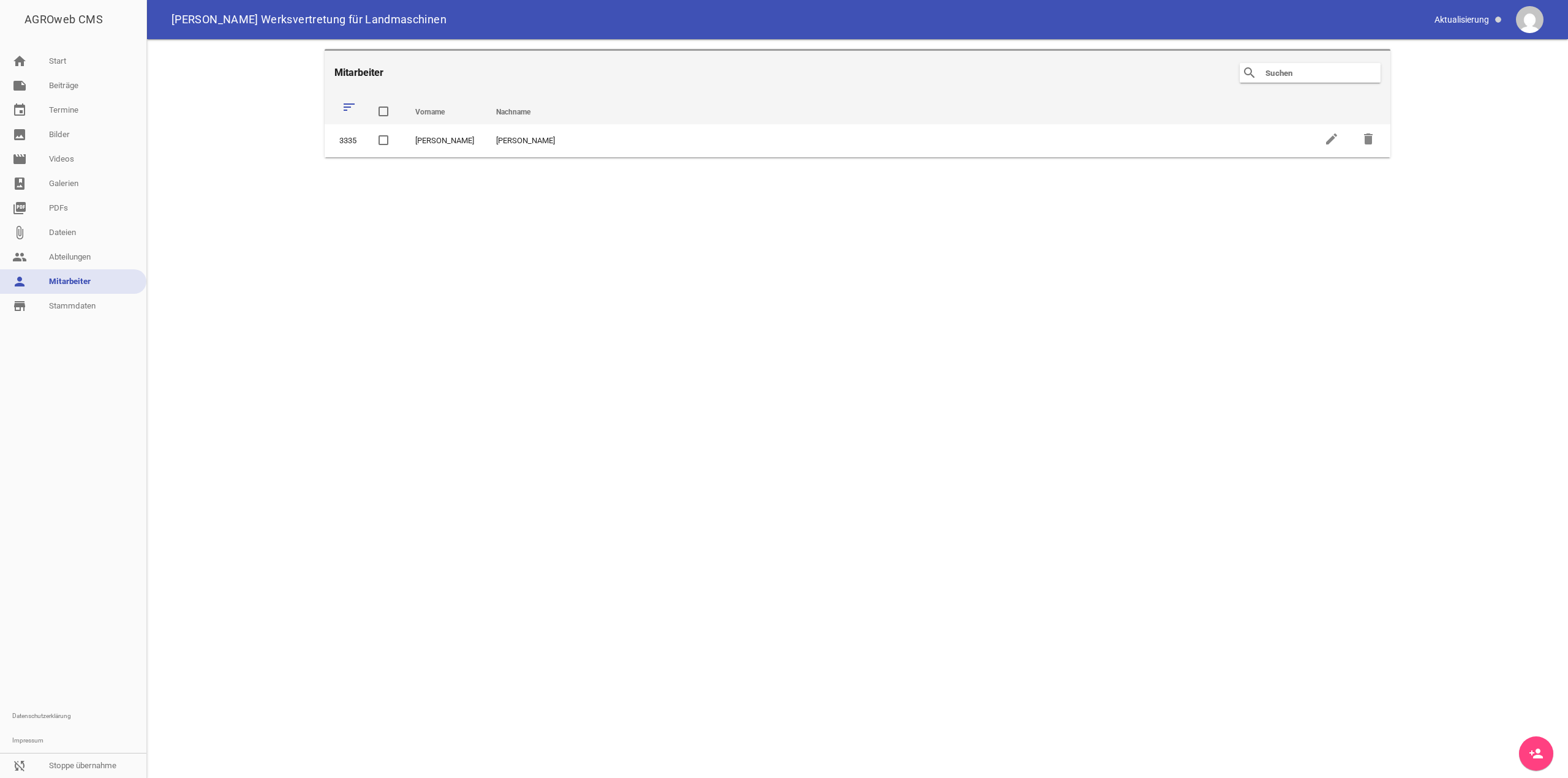
click at [1534, 760] on link "person_add" at bounding box center [1536, 753] width 34 height 34
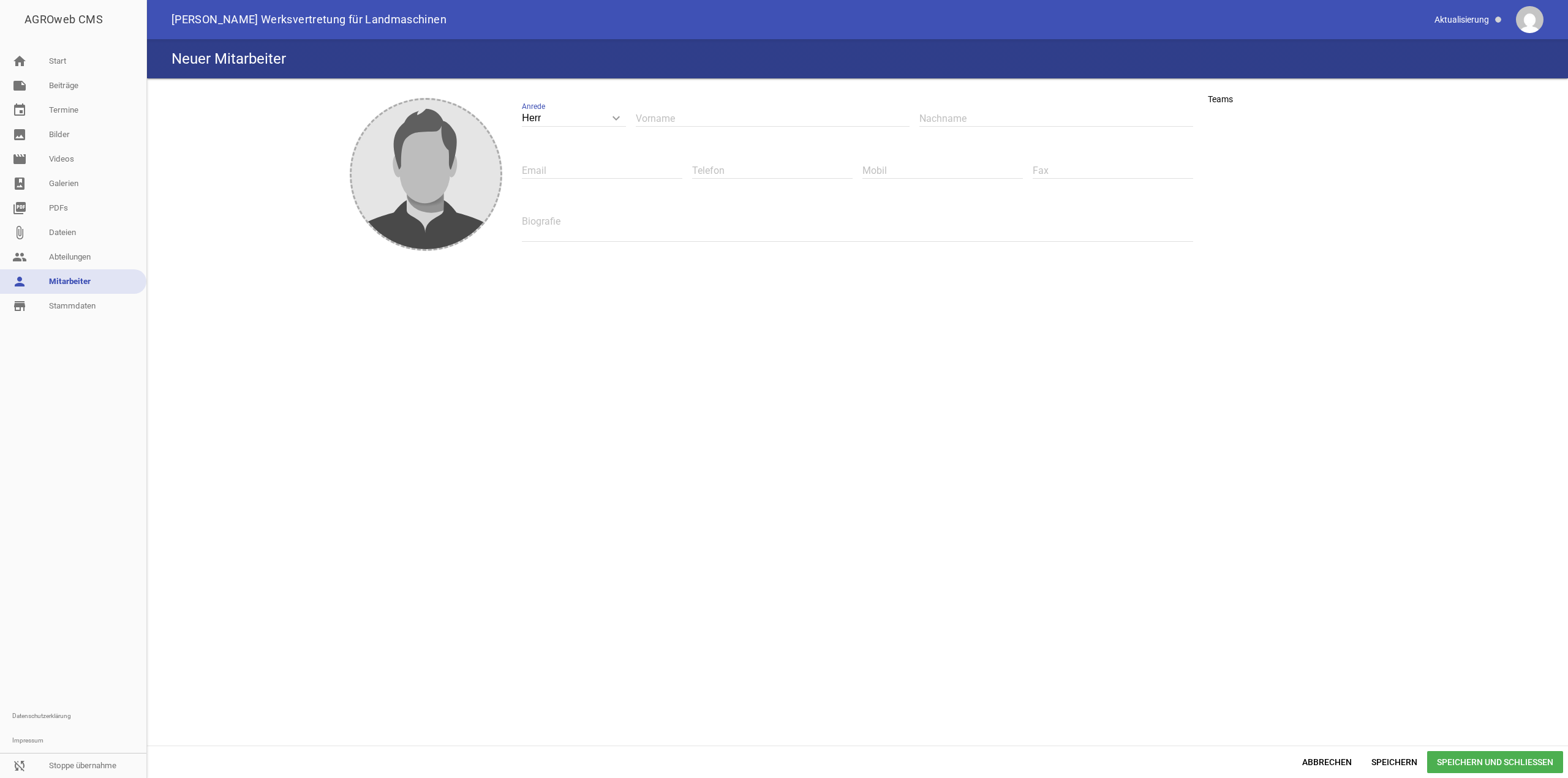
click at [683, 115] on input "text" at bounding box center [772, 118] width 274 height 16
type input "v"
paste input "[PERSON_NAME]"
type input "[PERSON_NAME]"
click at [976, 117] on input "text" at bounding box center [1056, 118] width 274 height 16
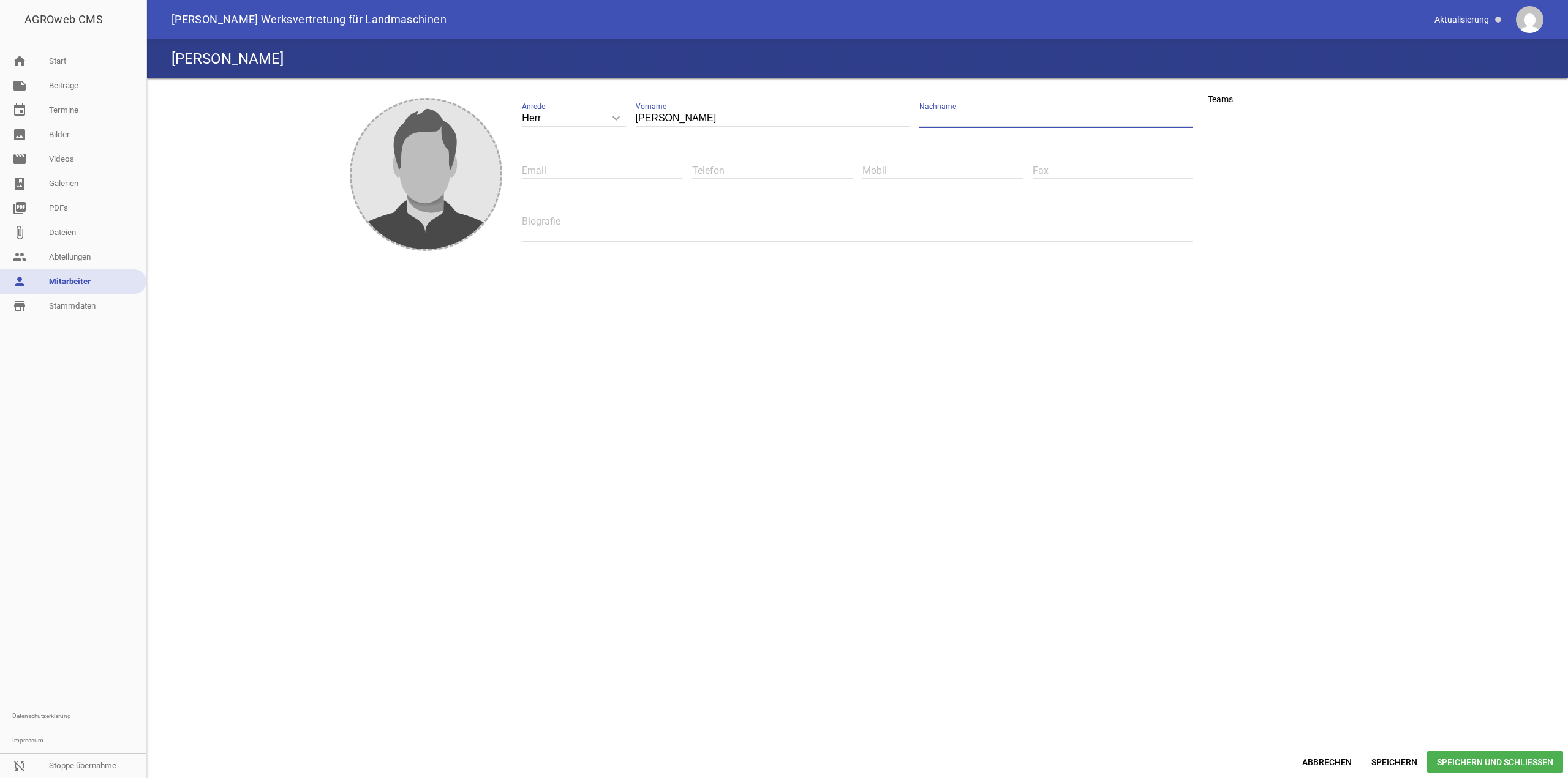
paste input "[PERSON_NAME]"
type input "[PERSON_NAME]"
click at [607, 164] on div "Email" at bounding box center [602, 171] width 161 height 41
click at [616, 173] on input "text" at bounding box center [602, 171] width 161 height 16
paste input "[PERSON_NAME][EMAIL_ADDRESS][PERSON_NAME][DOMAIN_NAME]"
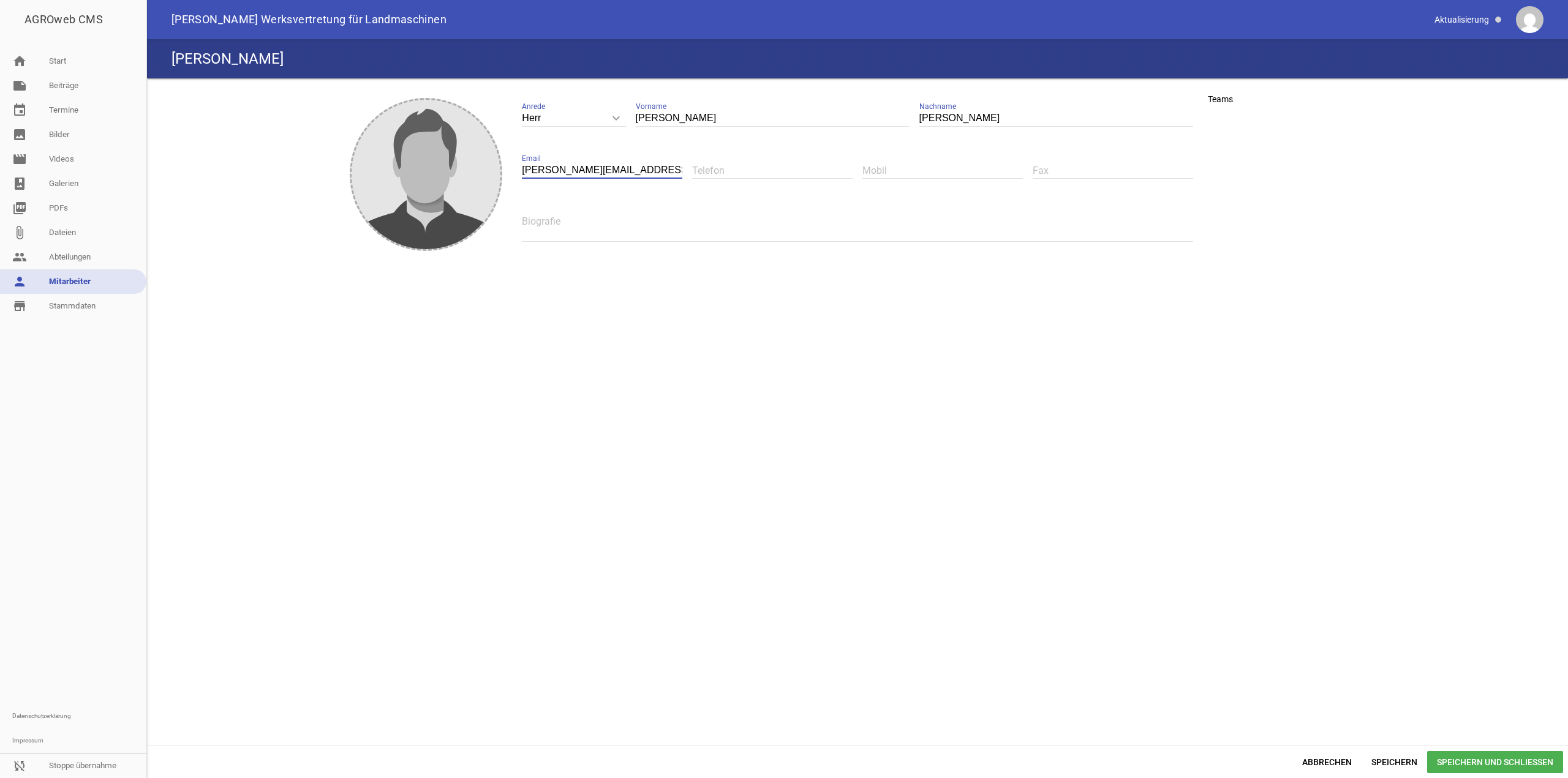
scroll to position [0, 20]
type input "[PERSON_NAME][EMAIL_ADDRESS][PERSON_NAME][DOMAIN_NAME]"
click at [890, 174] on input "text" at bounding box center [942, 171] width 161 height 16
paste input "0173 672 20 29"
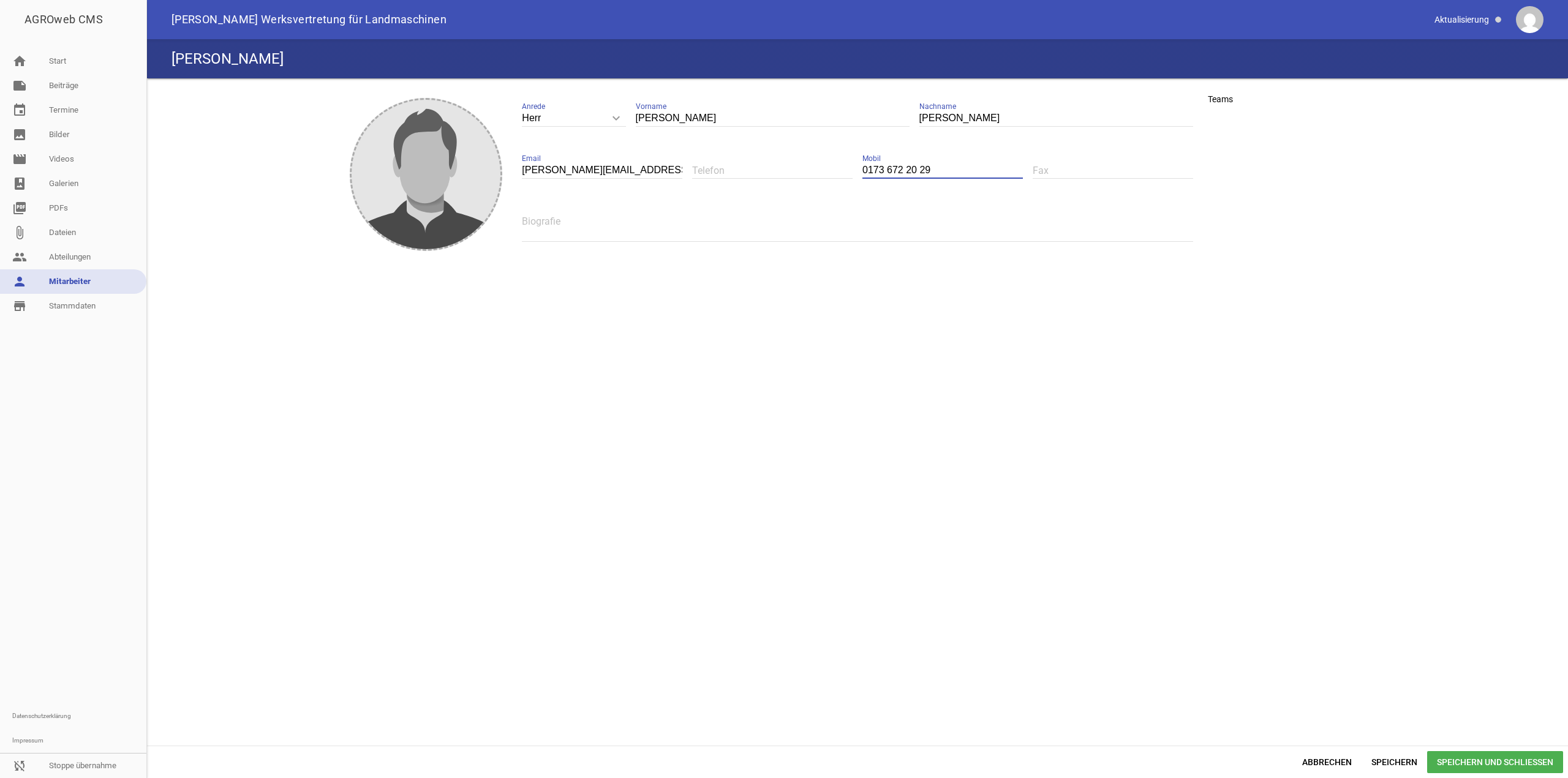
type input "0173 672 20 29"
click at [1522, 765] on span "Speichern und Schließen" at bounding box center [1495, 762] width 136 height 22
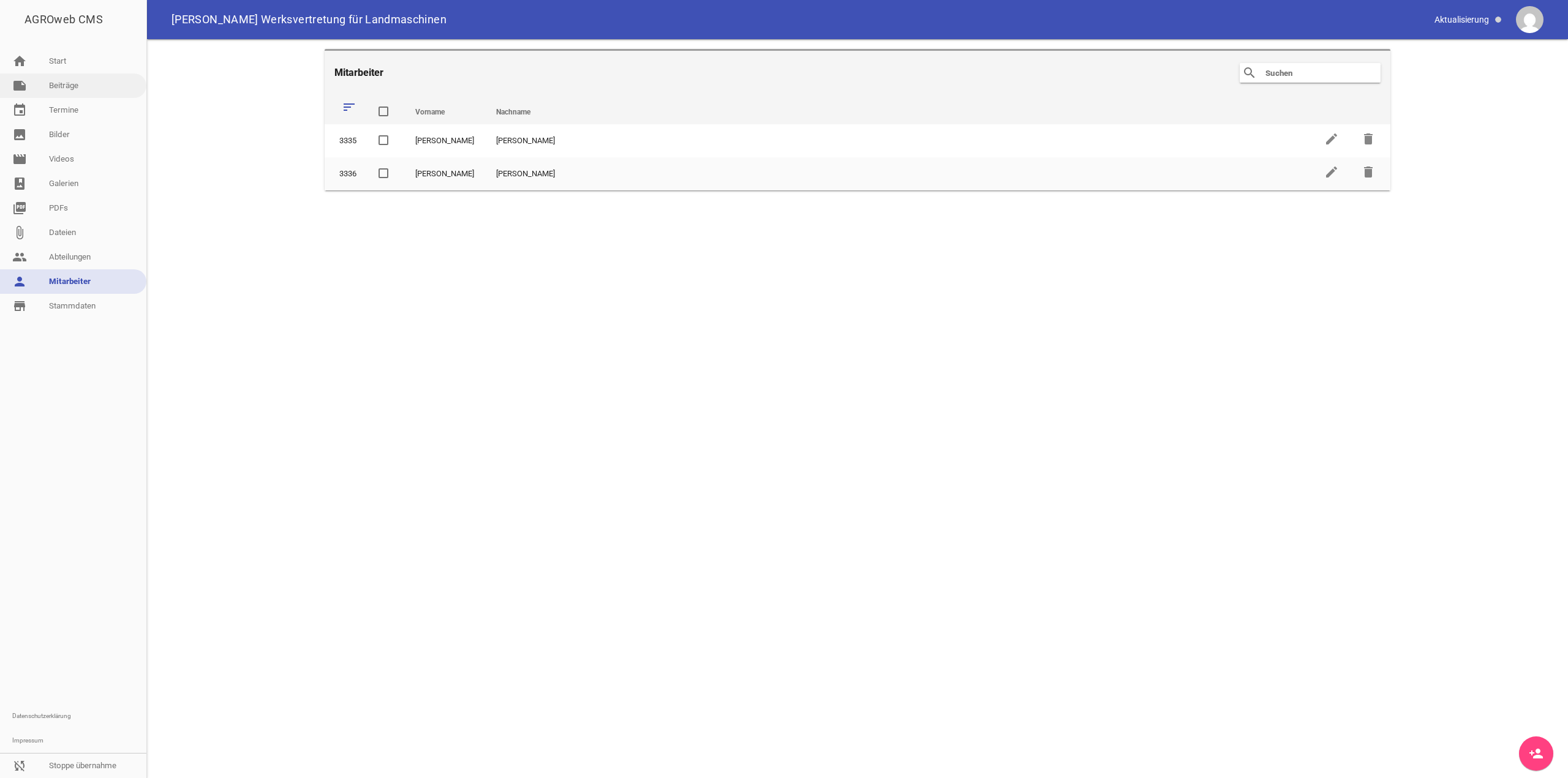
click at [48, 85] on link "note Beiträge" at bounding box center [73, 86] width 146 height 25
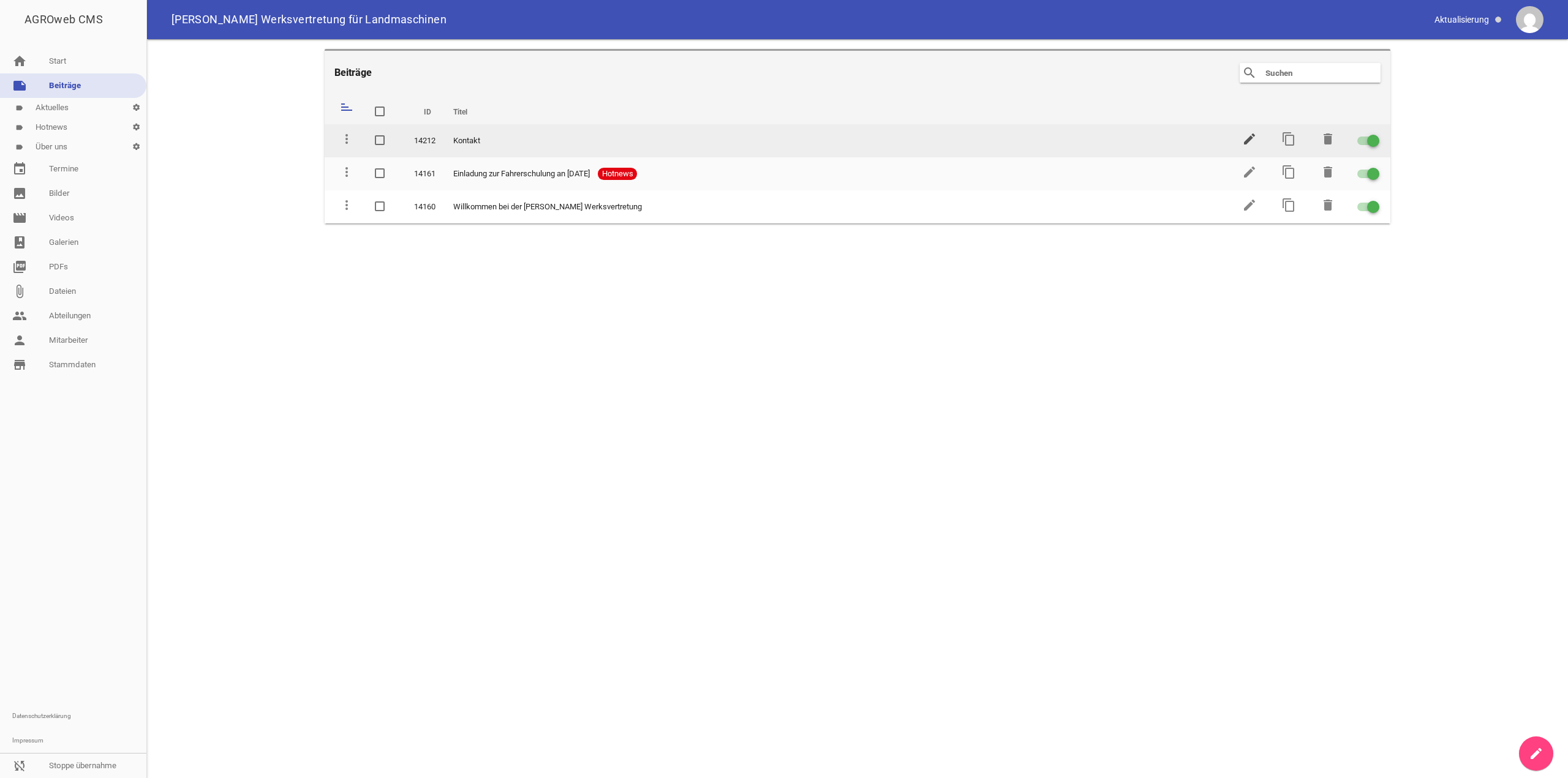
click at [1250, 144] on icon "edit" at bounding box center [1250, 139] width 15 height 15
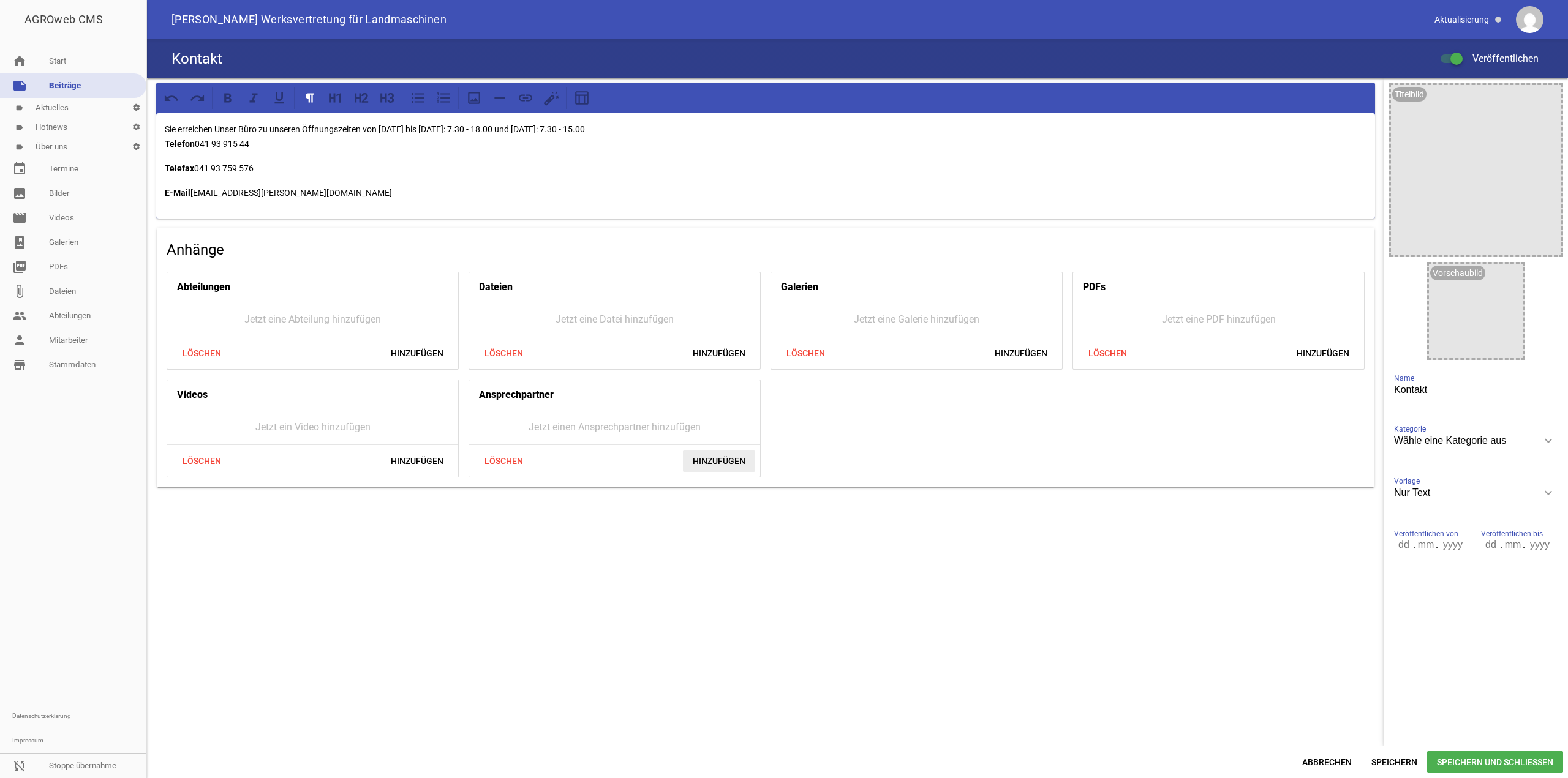
click at [720, 455] on span "Hinzufügen" at bounding box center [719, 461] width 72 height 22
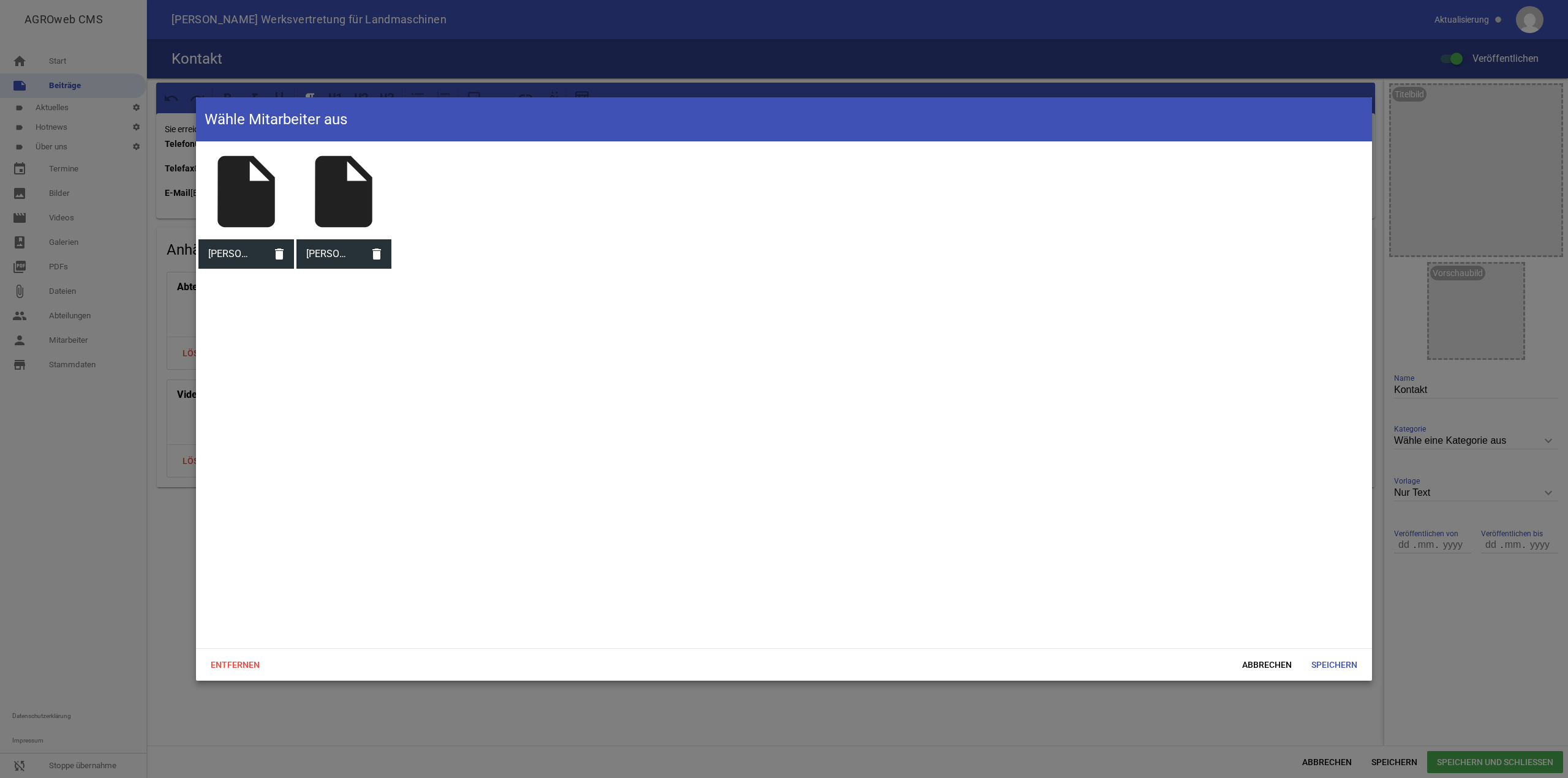
click at [340, 204] on div "insert_drive_file" at bounding box center [344, 192] width 96 height 96
click at [271, 204] on div "insert_drive_file" at bounding box center [246, 192] width 96 height 96
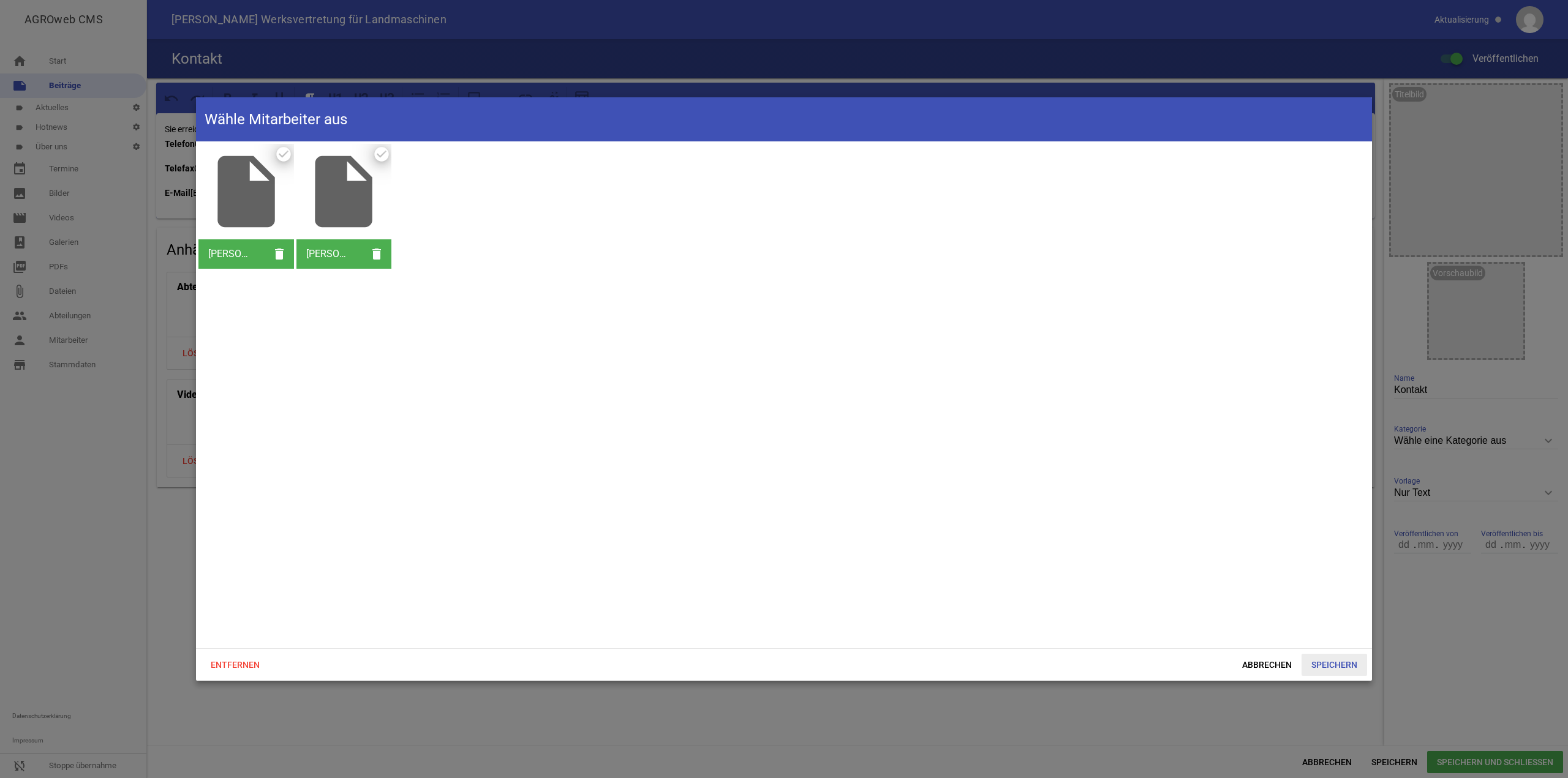
click at [1331, 658] on span "Speichern" at bounding box center [1334, 665] width 66 height 22
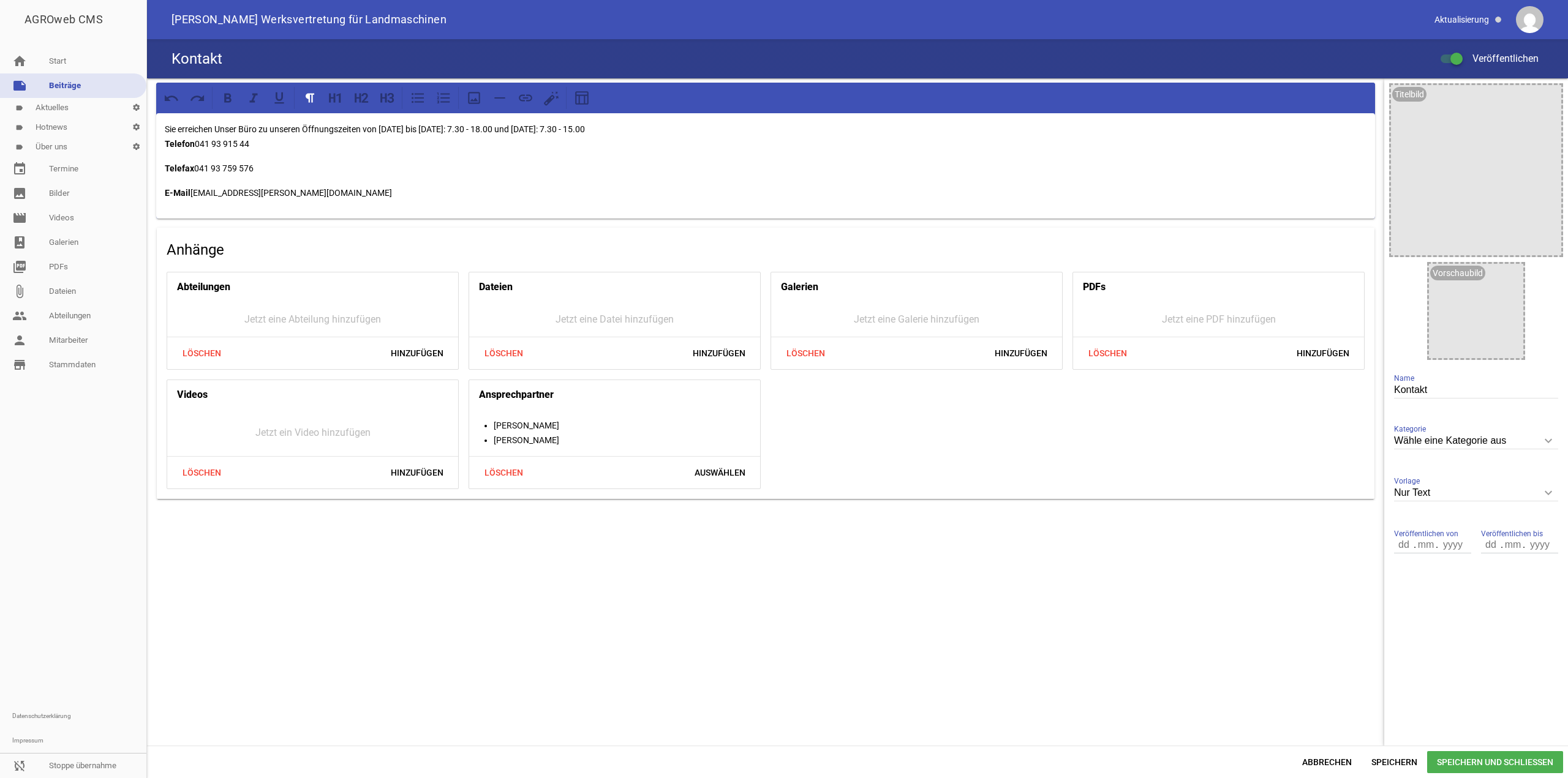
click at [1448, 770] on span "Speichern und Schließen" at bounding box center [1495, 762] width 136 height 22
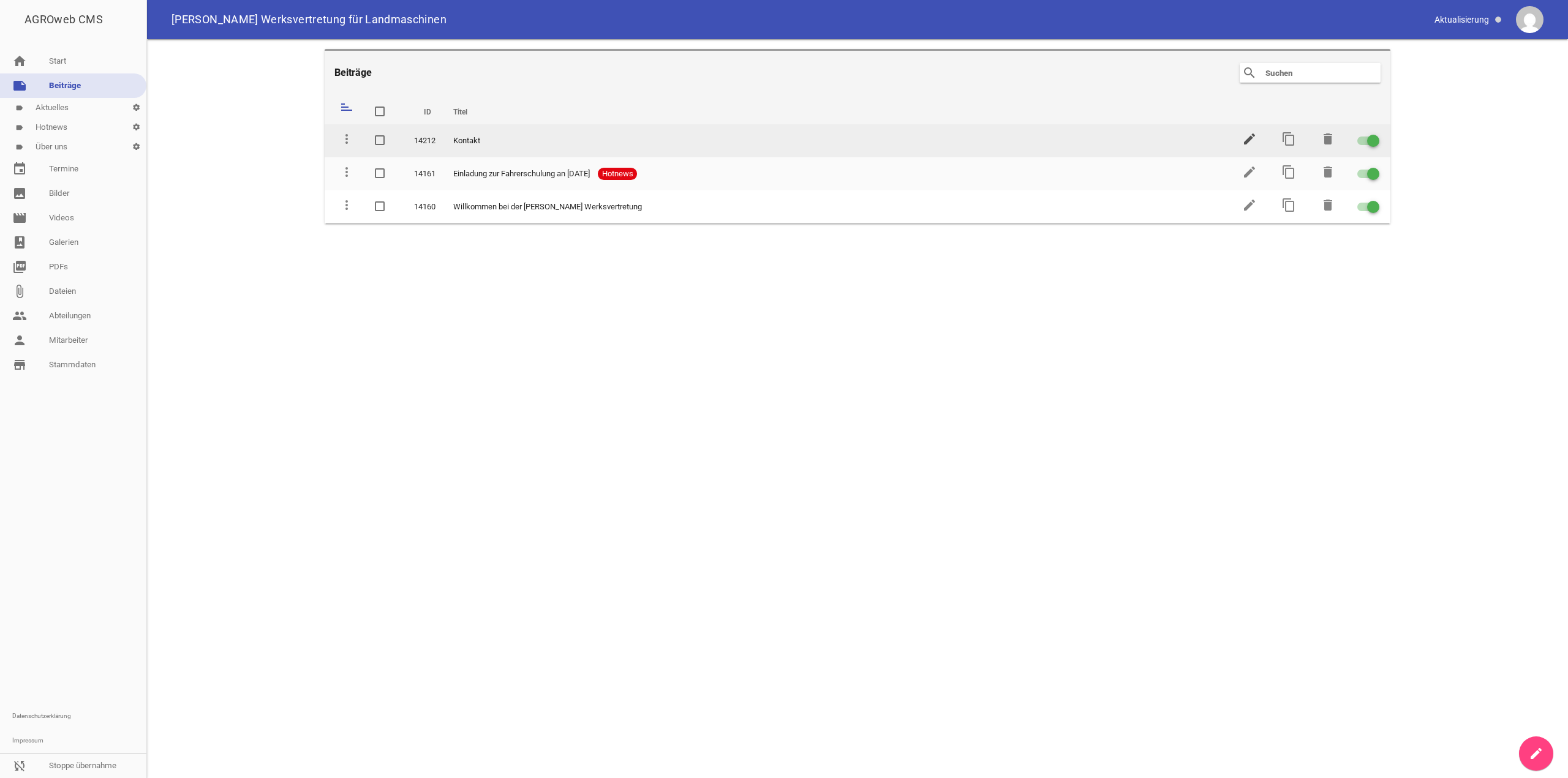
click at [1252, 138] on icon "edit" at bounding box center [1250, 139] width 15 height 15
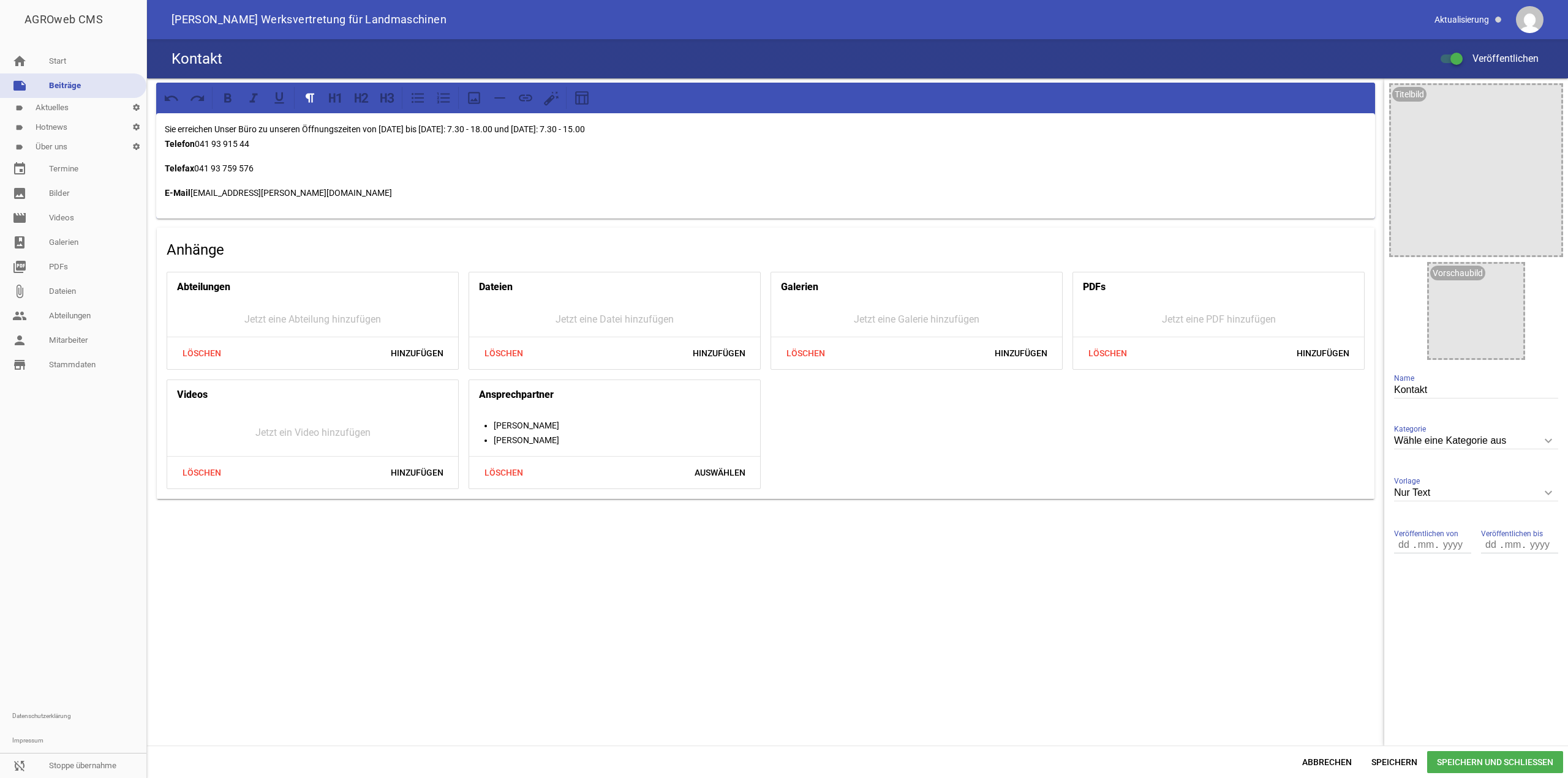
click at [167, 146] on strong "Telefon" at bounding box center [180, 143] width 30 height 10
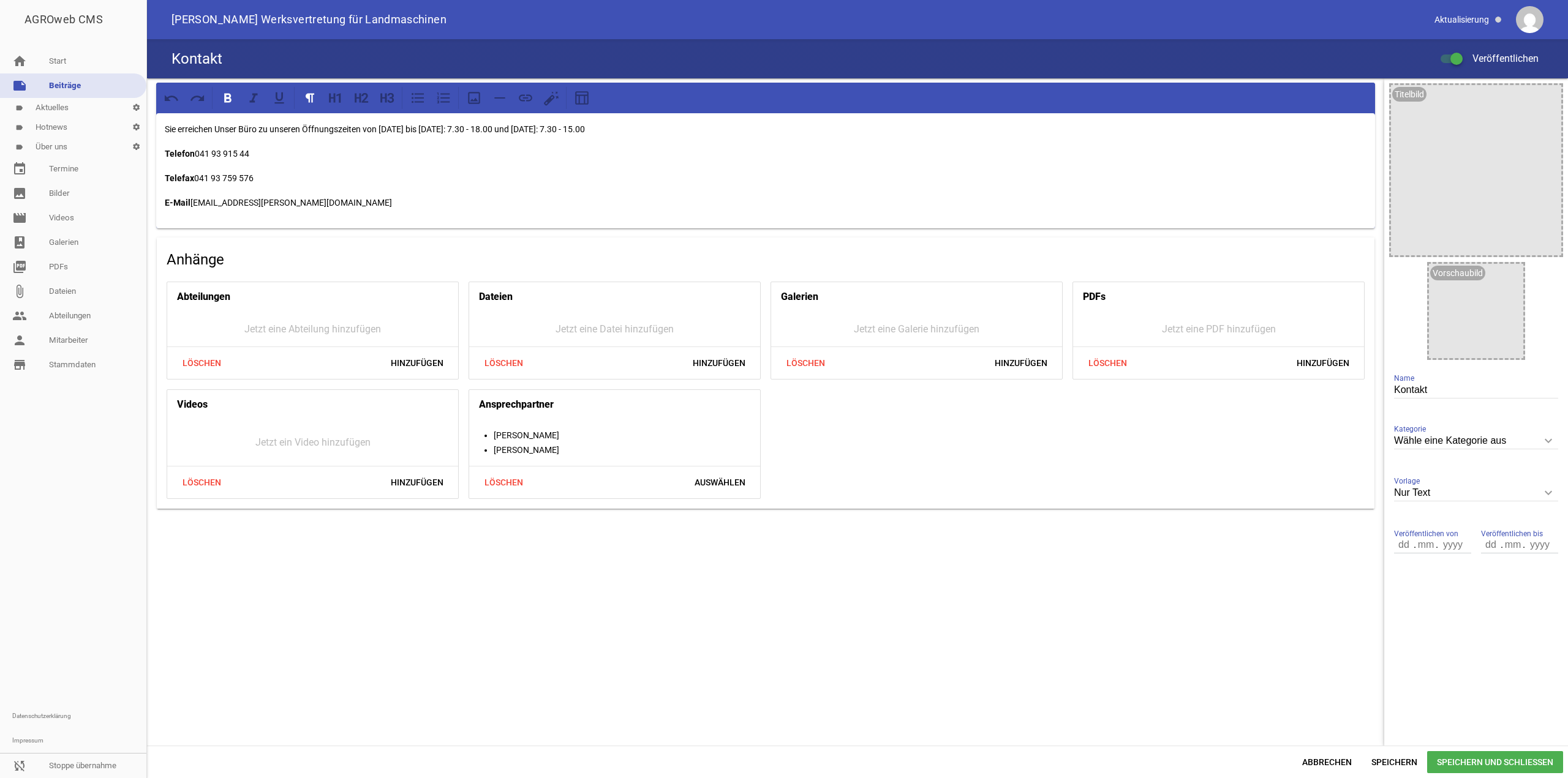
click at [1502, 670] on aside "Titelbild image Vorschaubild image Kontakt Name Wähle eine Kategorie aus keyboa…" at bounding box center [1476, 412] width 184 height 667
click at [1502, 771] on span "Speichern und Schließen" at bounding box center [1495, 762] width 136 height 22
